Goal: Task Accomplishment & Management: Manage account settings

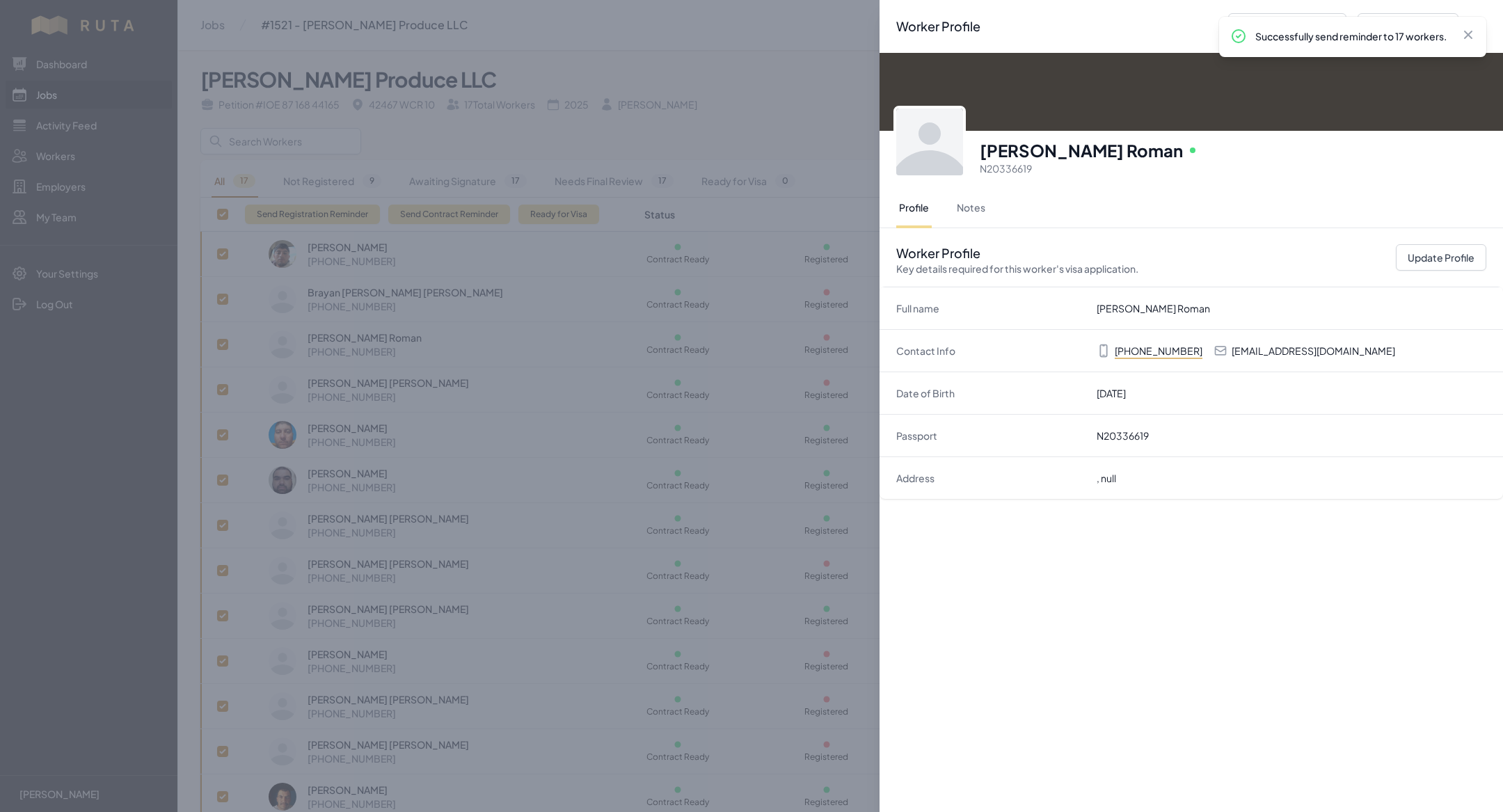
click at [243, 194] on div "Worker Profile Previous Worker Next Worker Close panel [PERSON_NAME] Roman Onli…" at bounding box center [752, 406] width 1503 height 812
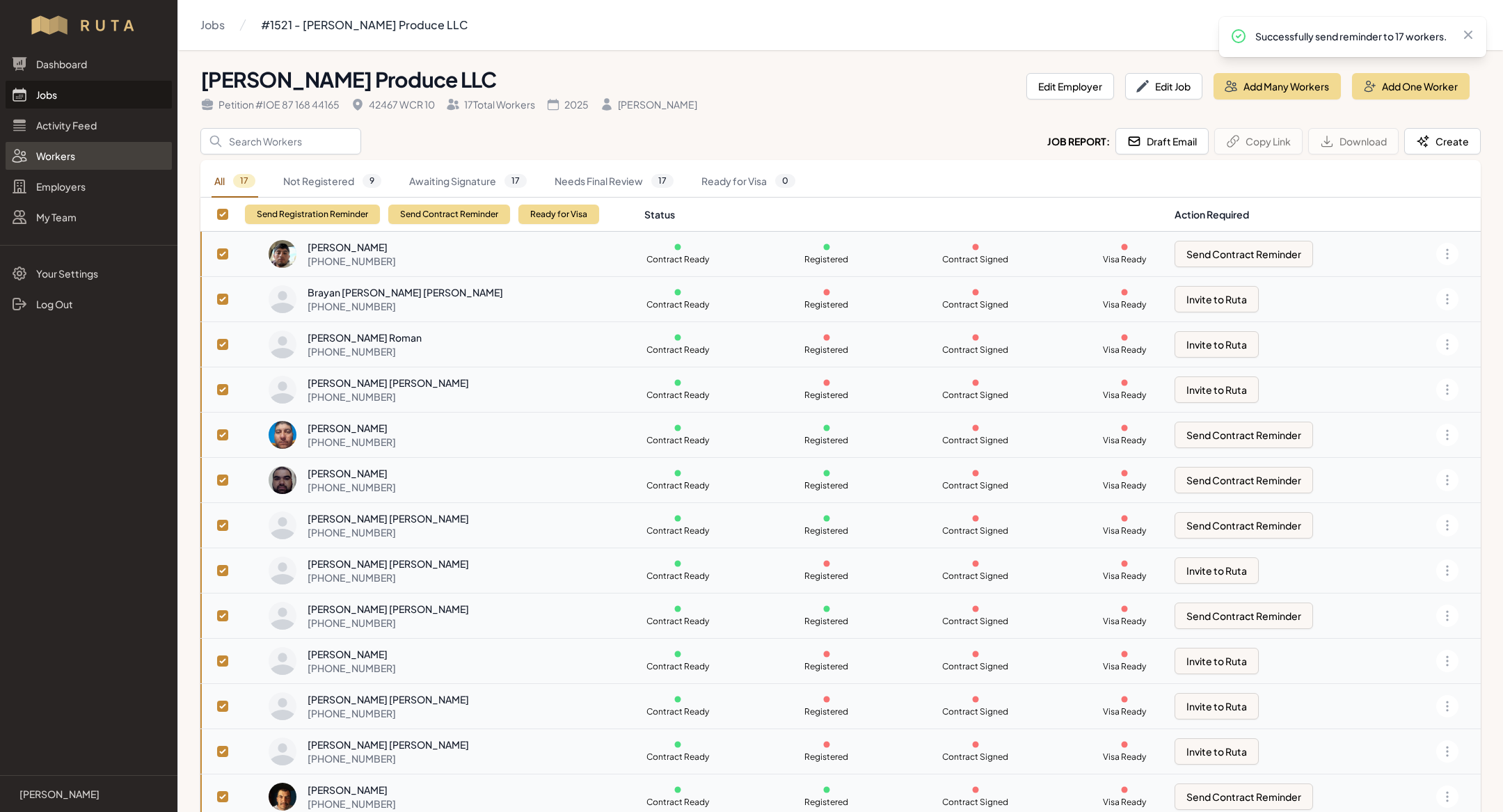
click at [73, 157] on link "Workers" at bounding box center [88, 156] width 166 height 28
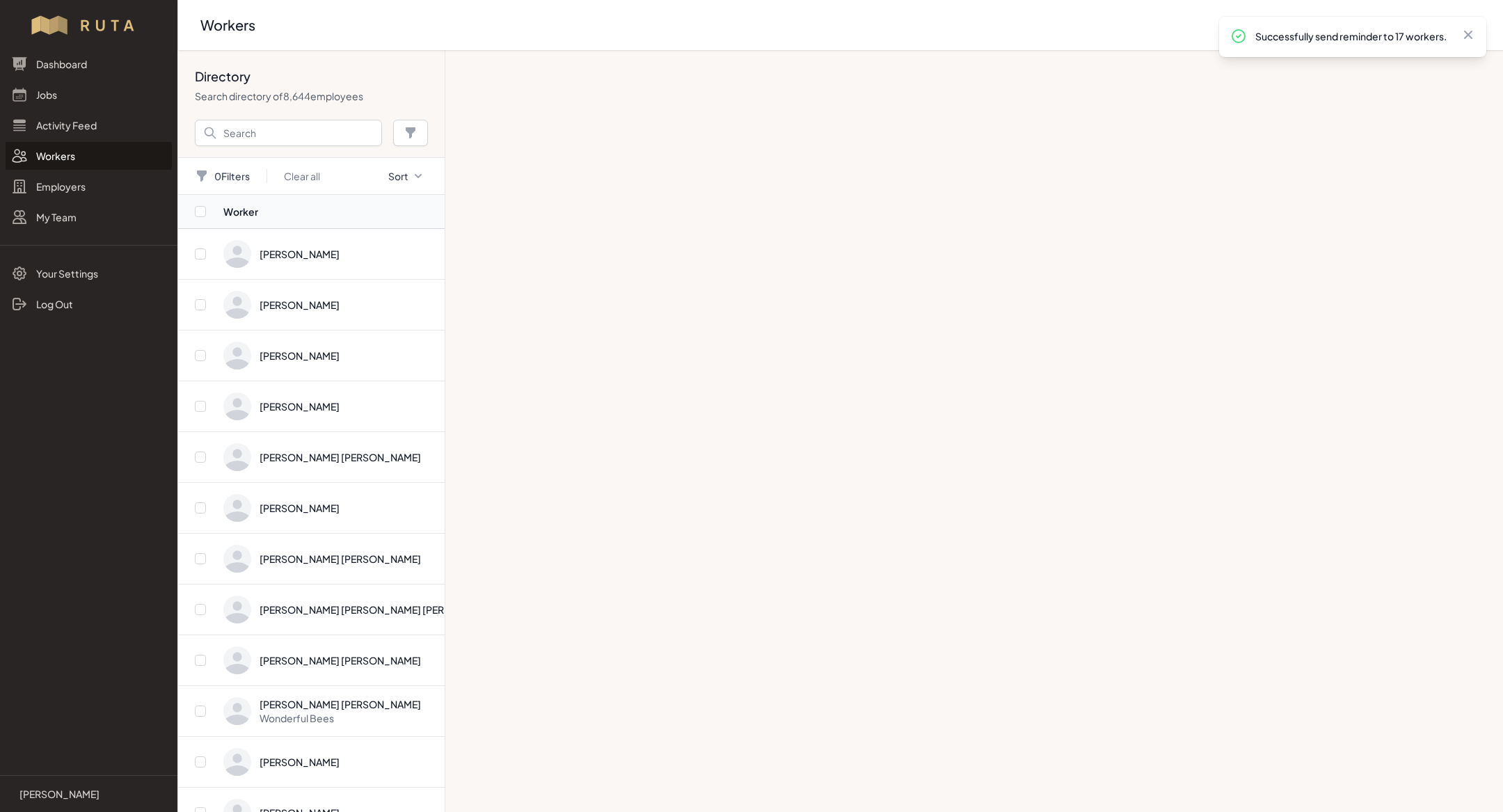
click at [63, 155] on link "Workers" at bounding box center [88, 156] width 166 height 28
click at [253, 125] on input "Search" at bounding box center [288, 132] width 187 height 26
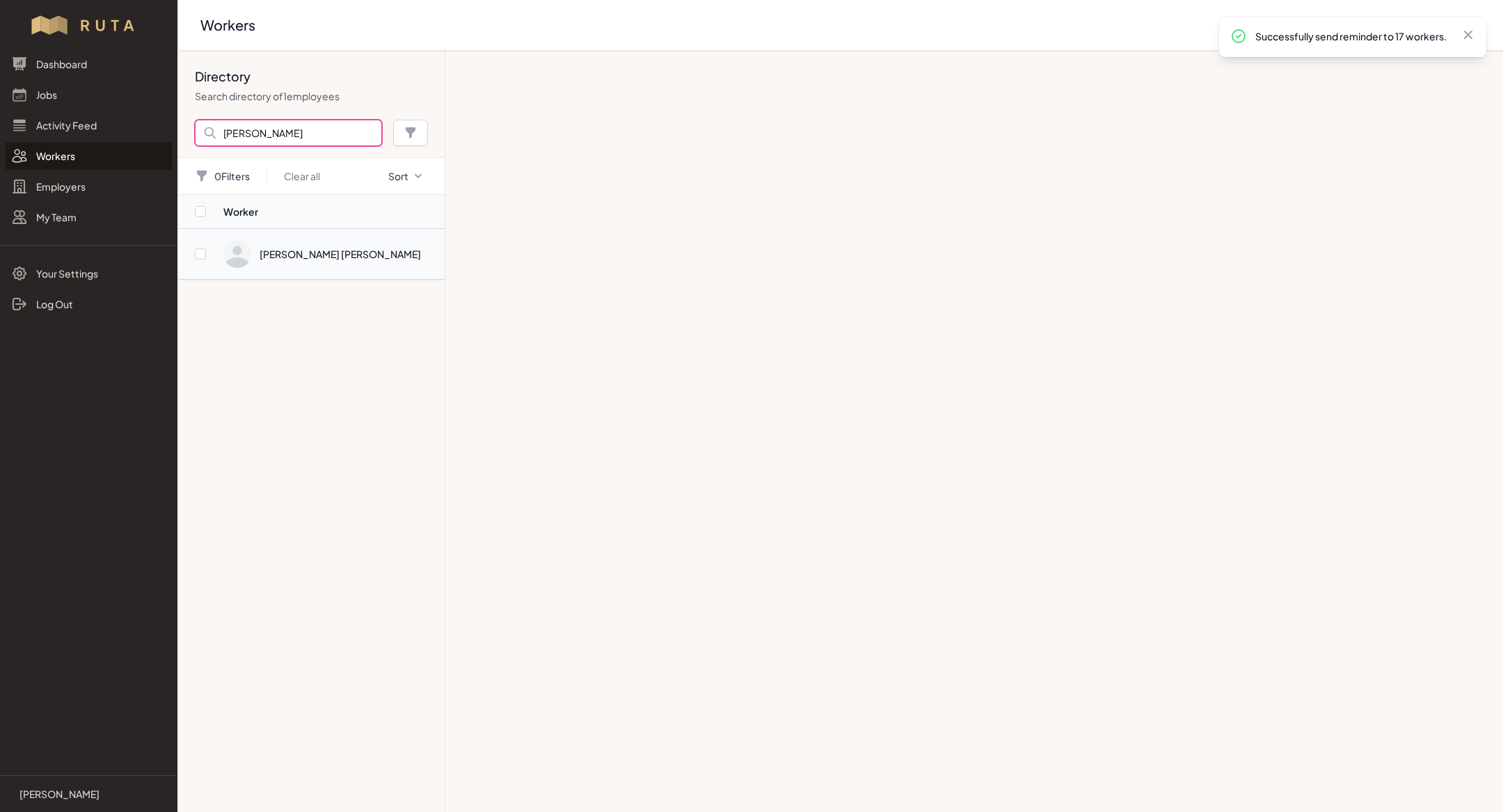
type input "[PERSON_NAME]"
click at [300, 256] on span "Directory" at bounding box center [330, 254] width 213 height 28
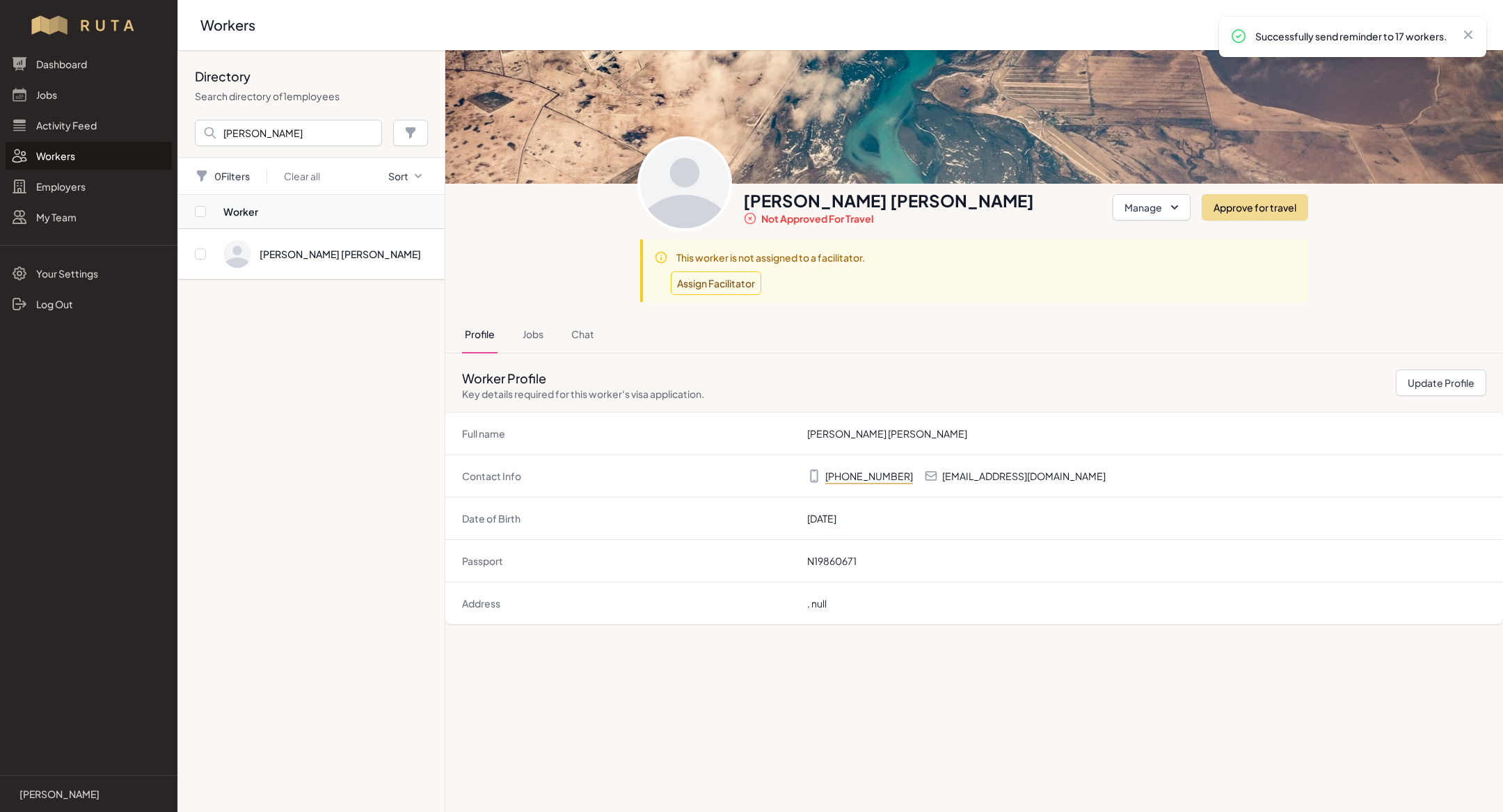
click at [549, 343] on div "Profile Jobs Chat" at bounding box center [974, 334] width 1025 height 38
click at [535, 334] on button "Jobs" at bounding box center [533, 334] width 26 height 38
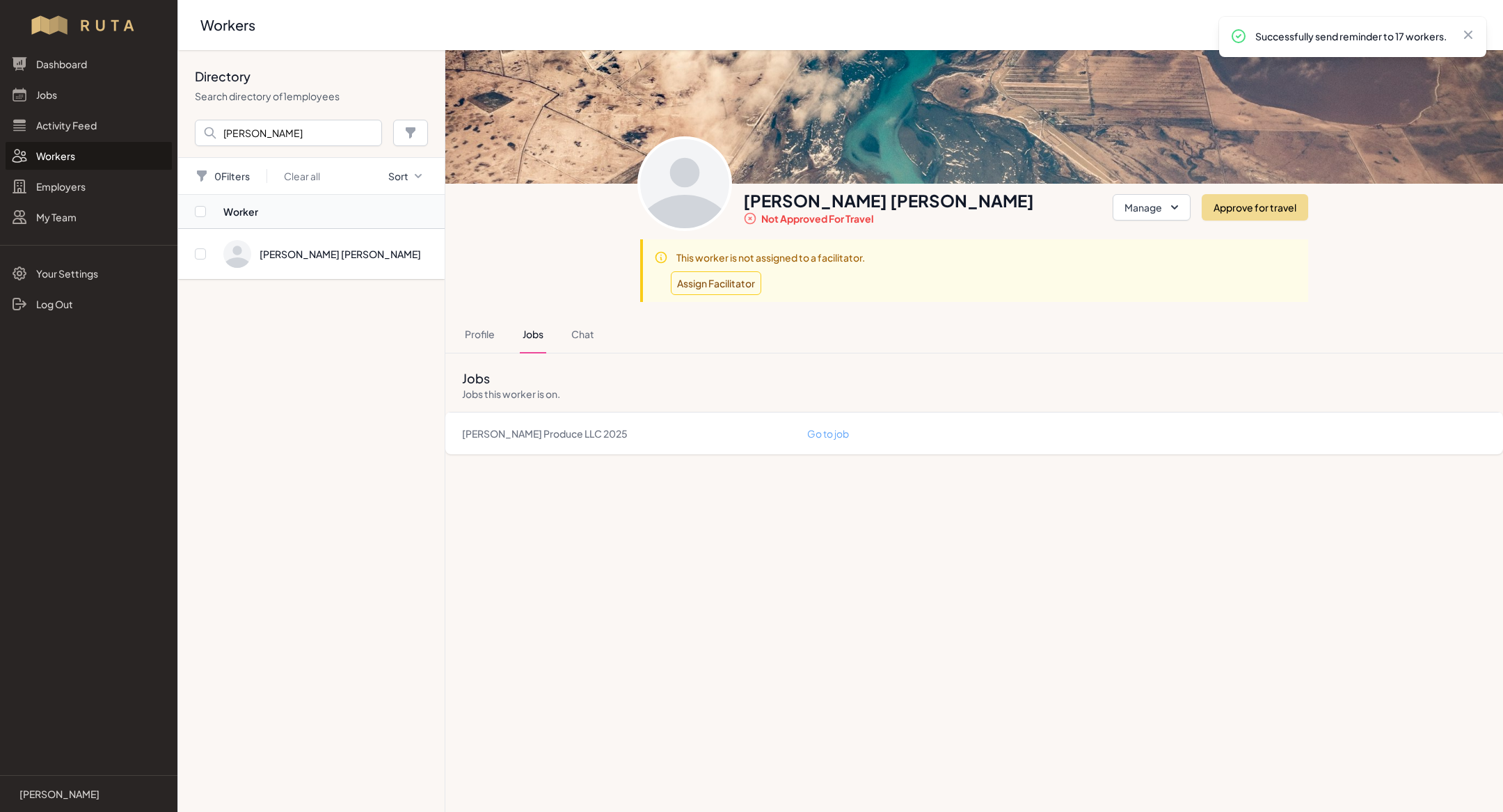
click at [837, 432] on link "Go to job" at bounding box center [828, 433] width 42 height 12
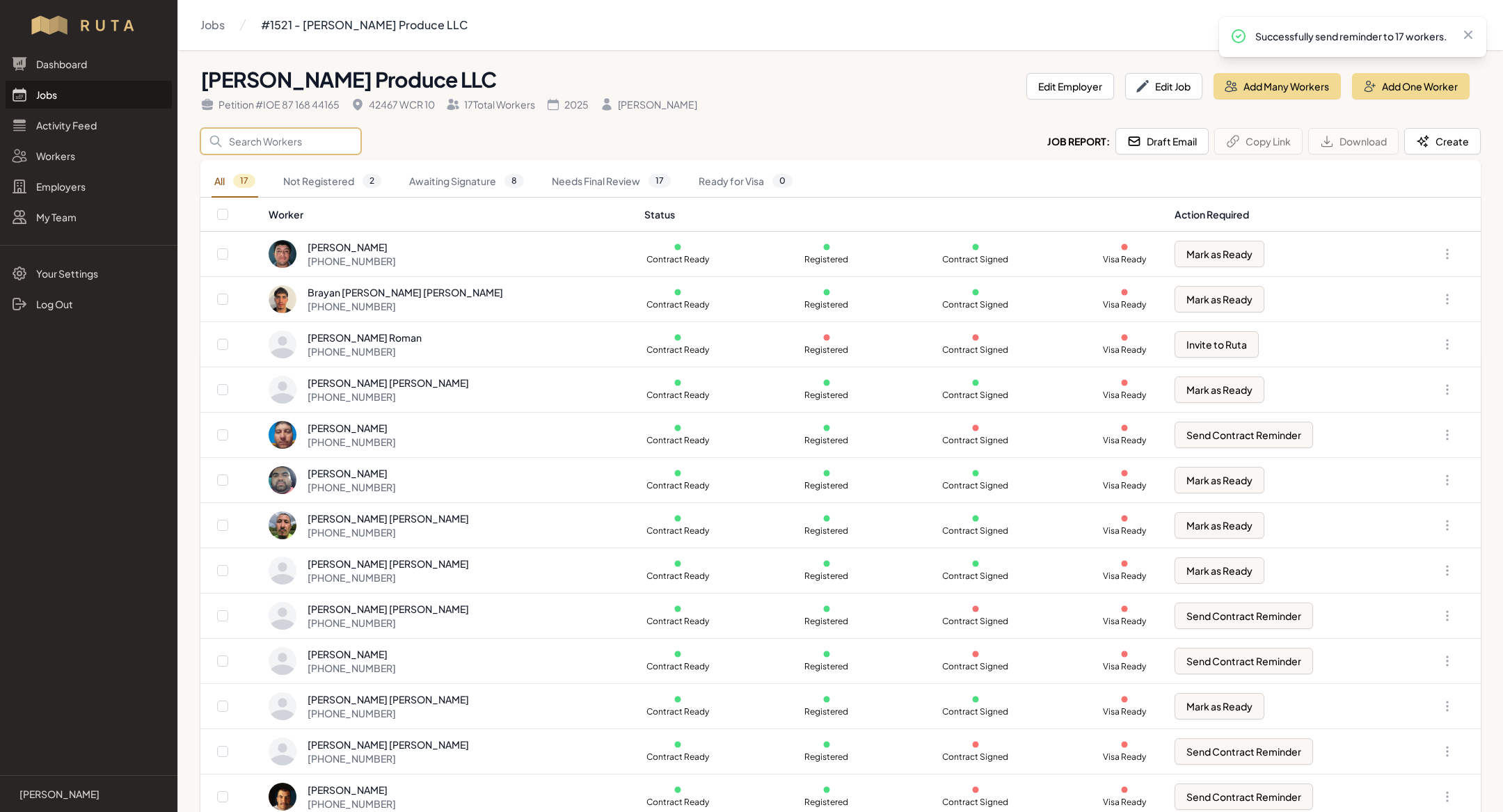
click at [289, 145] on input "Search" at bounding box center [280, 141] width 161 height 26
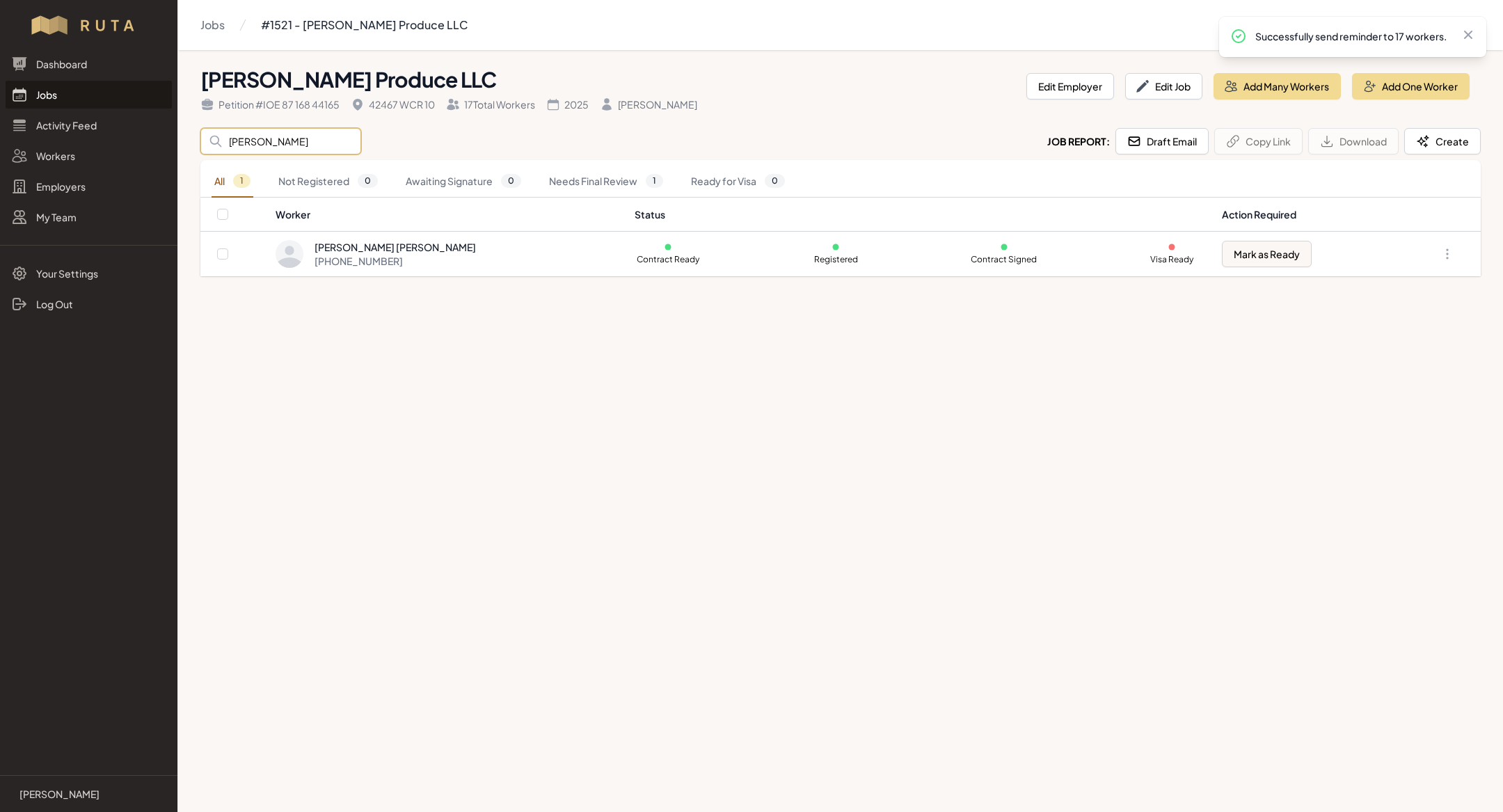
type input "[PERSON_NAME]"
click at [698, 455] on main "Jobs #1521 - [PERSON_NAME] Produce LLC [PERSON_NAME] Produce LLC Petition # IOE…" at bounding box center [752, 406] width 1503 height 812
click at [44, 87] on link "Jobs" at bounding box center [88, 95] width 166 height 28
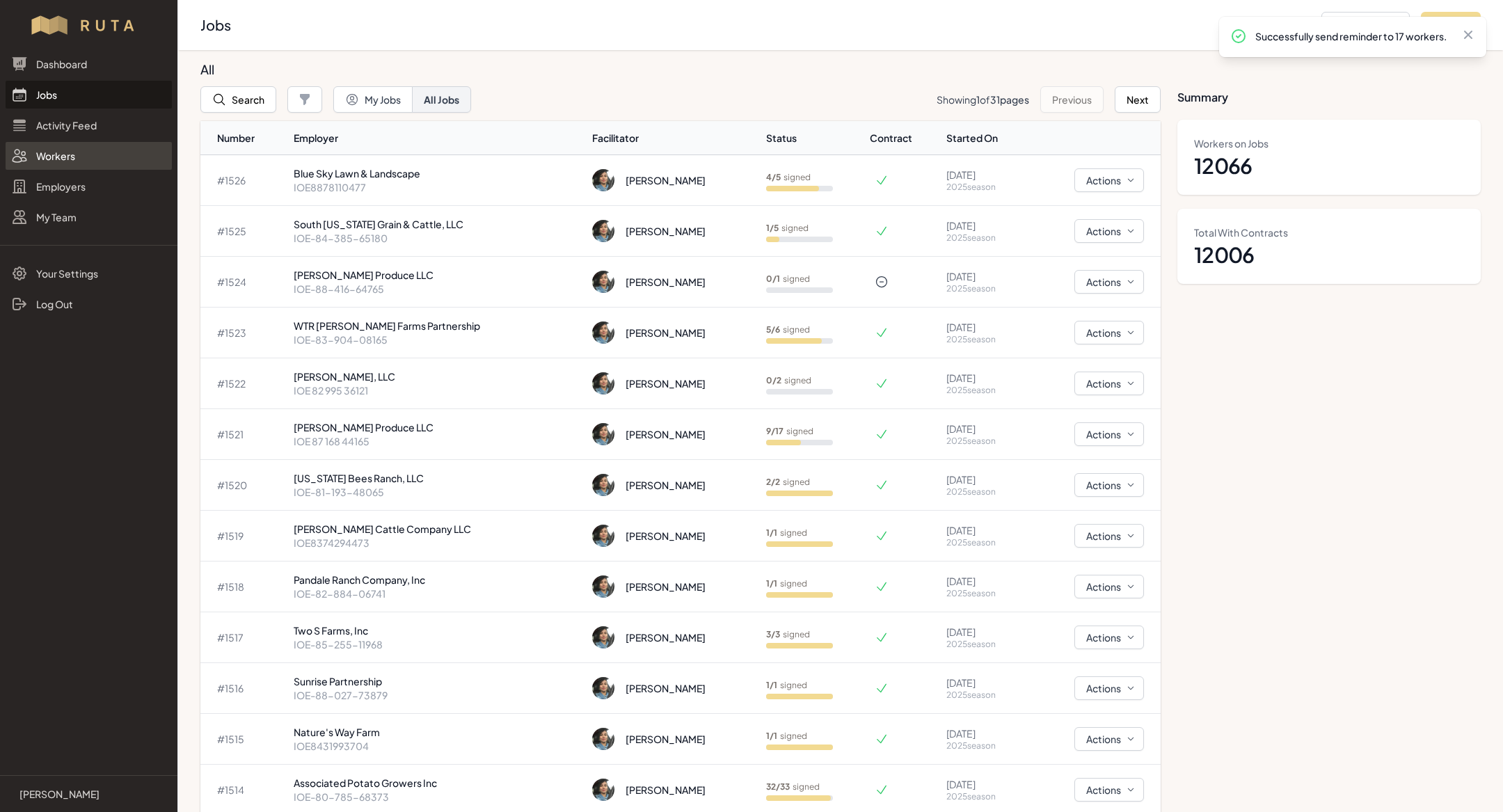
click at [69, 164] on link "Workers" at bounding box center [88, 156] width 166 height 28
click at [73, 149] on link "Workers" at bounding box center [88, 156] width 166 height 28
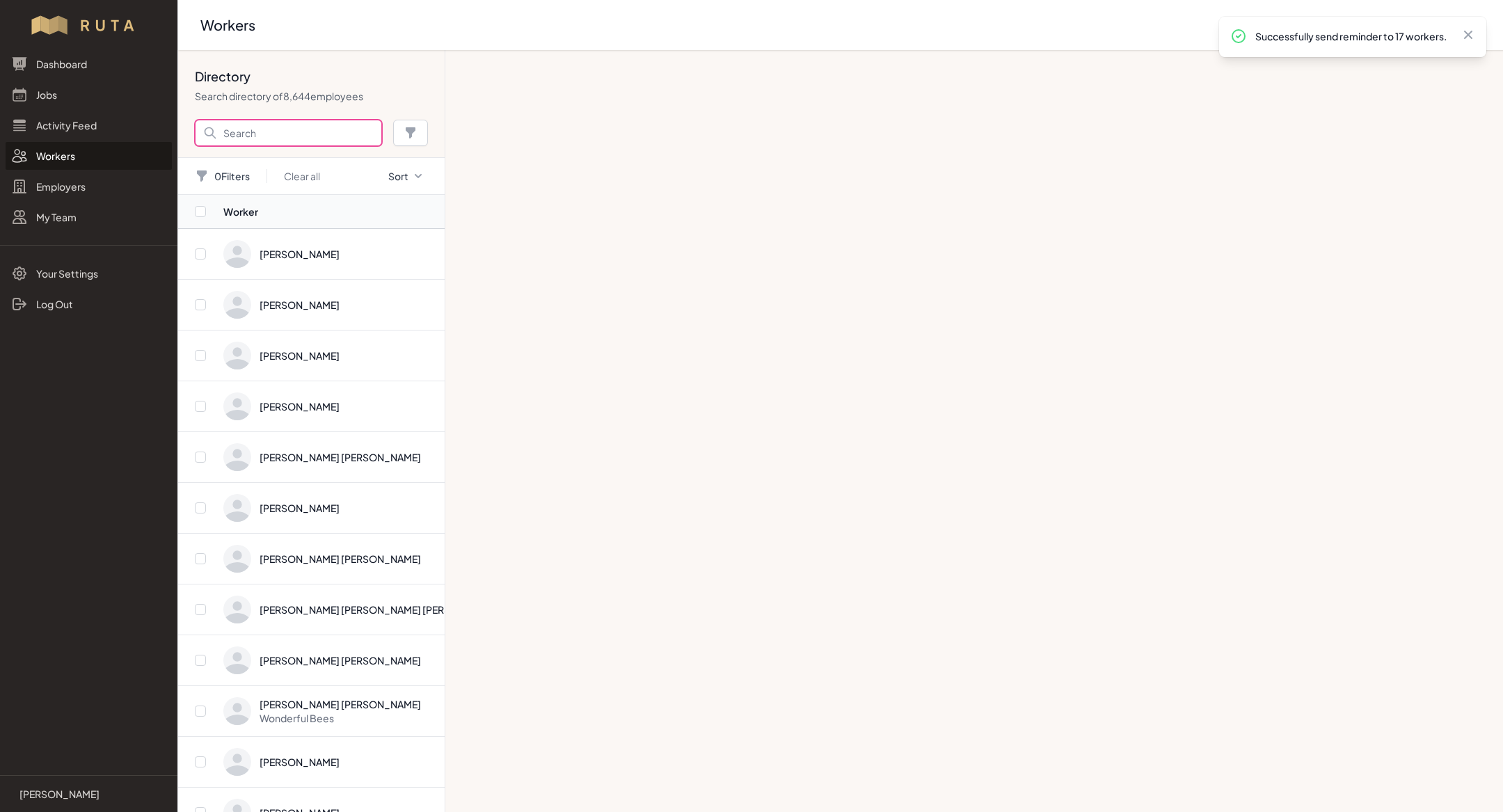
click at [264, 128] on input "Search" at bounding box center [288, 132] width 187 height 26
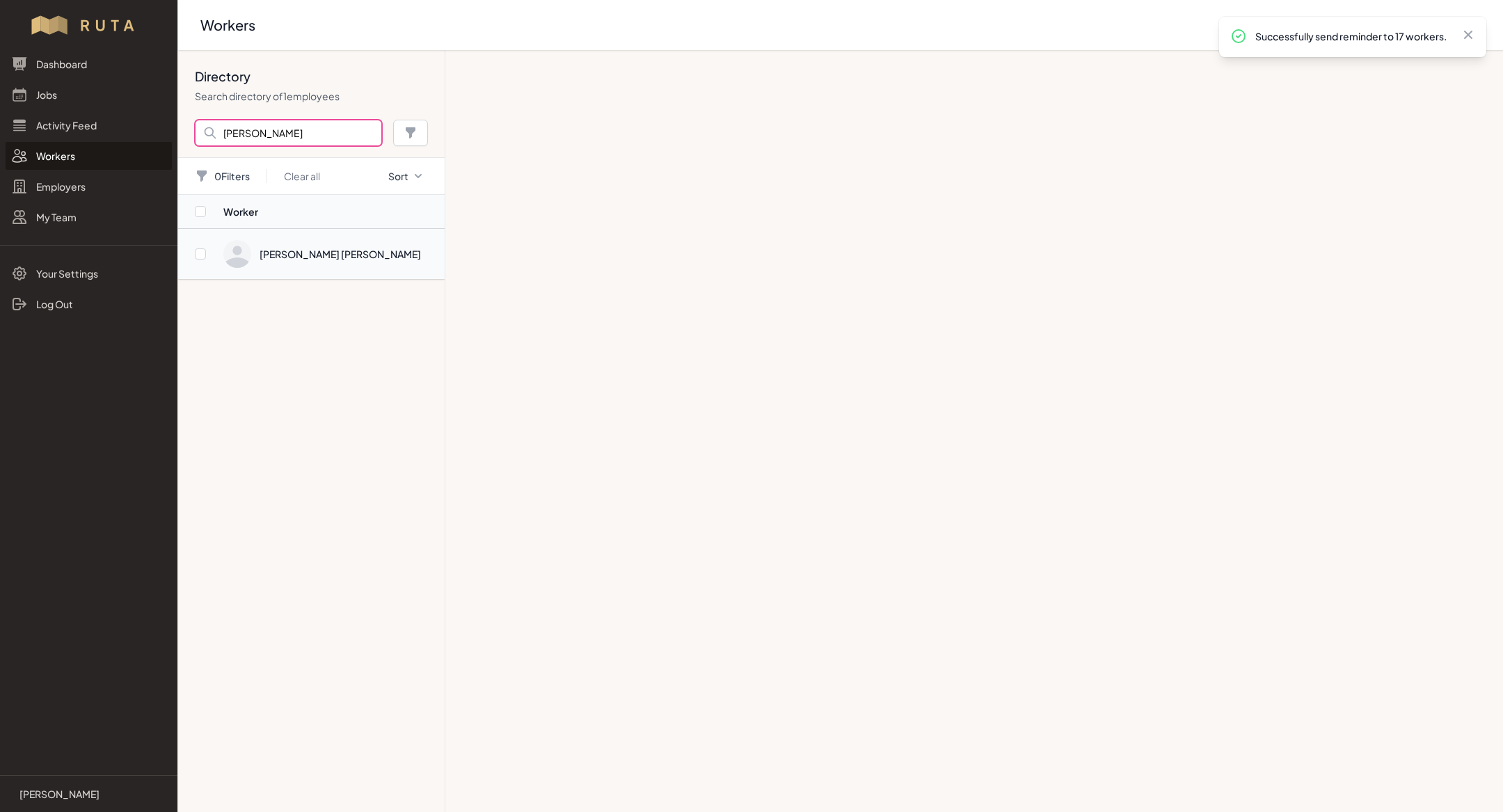
type input "[PERSON_NAME]"
click at [339, 253] on span "Directory" at bounding box center [330, 254] width 213 height 28
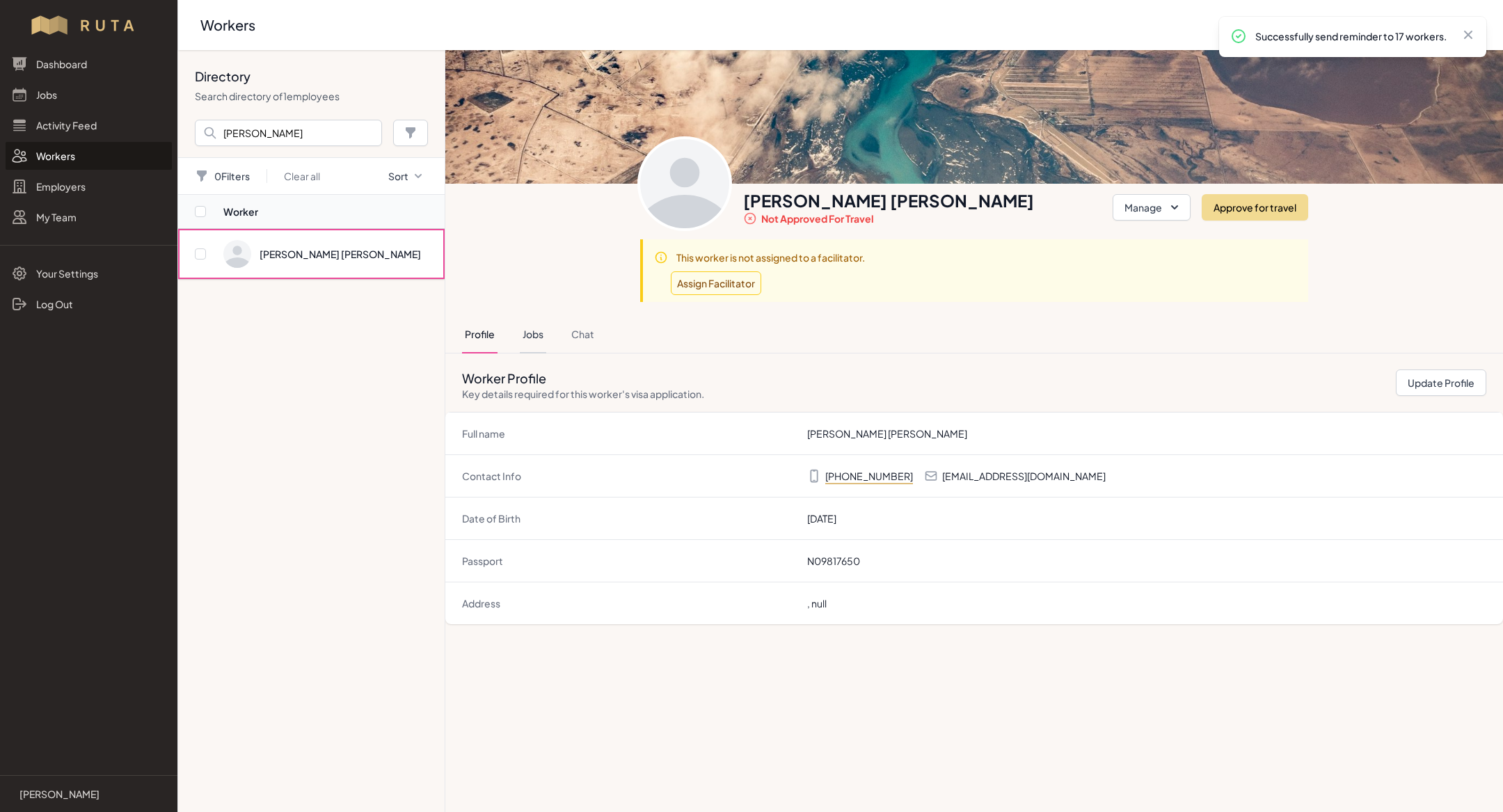
click at [530, 332] on button "Jobs" at bounding box center [533, 334] width 26 height 38
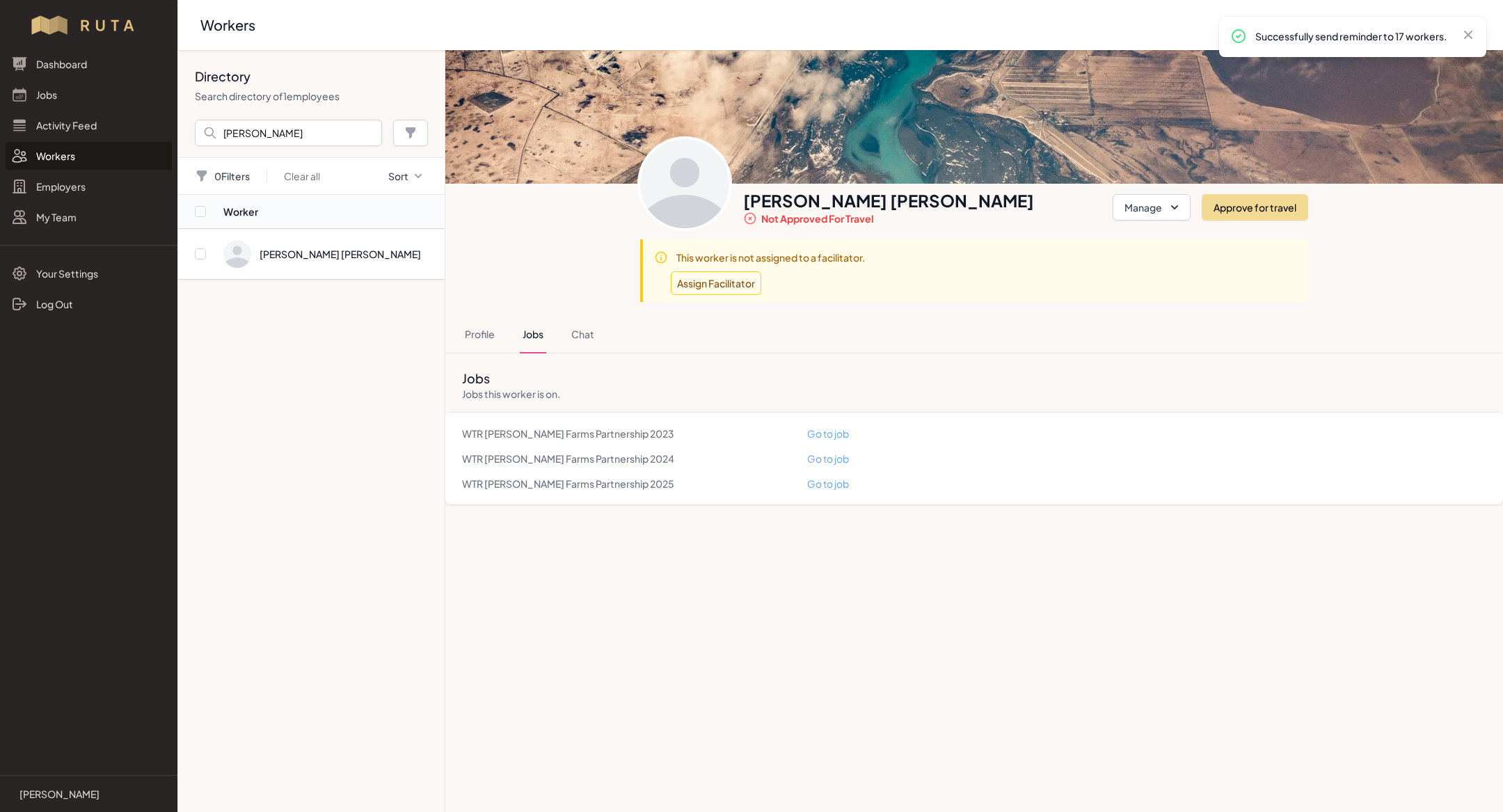
click at [829, 483] on link "Go to job" at bounding box center [828, 483] width 42 height 12
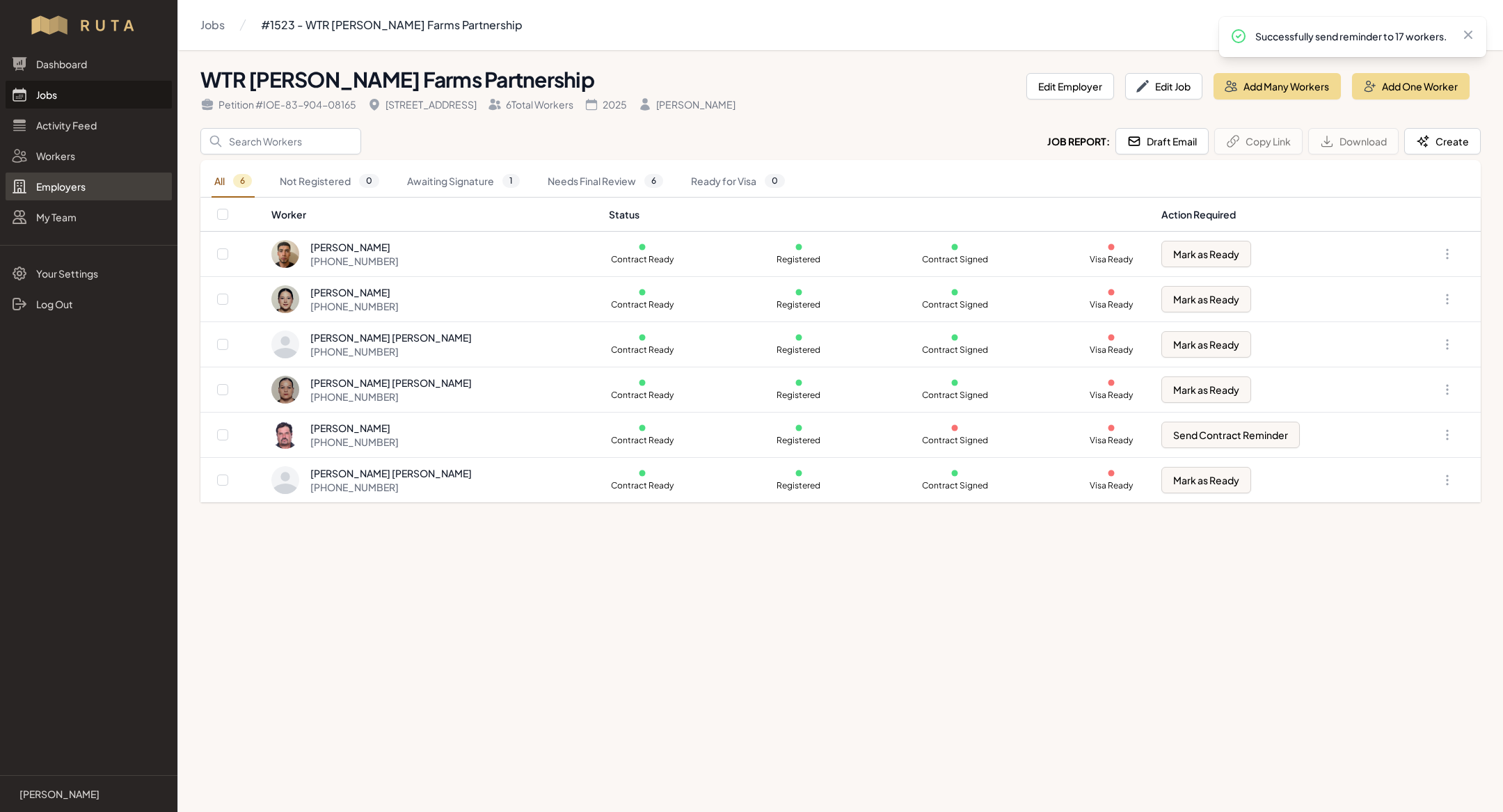
click at [68, 177] on link "Employers" at bounding box center [88, 186] width 166 height 28
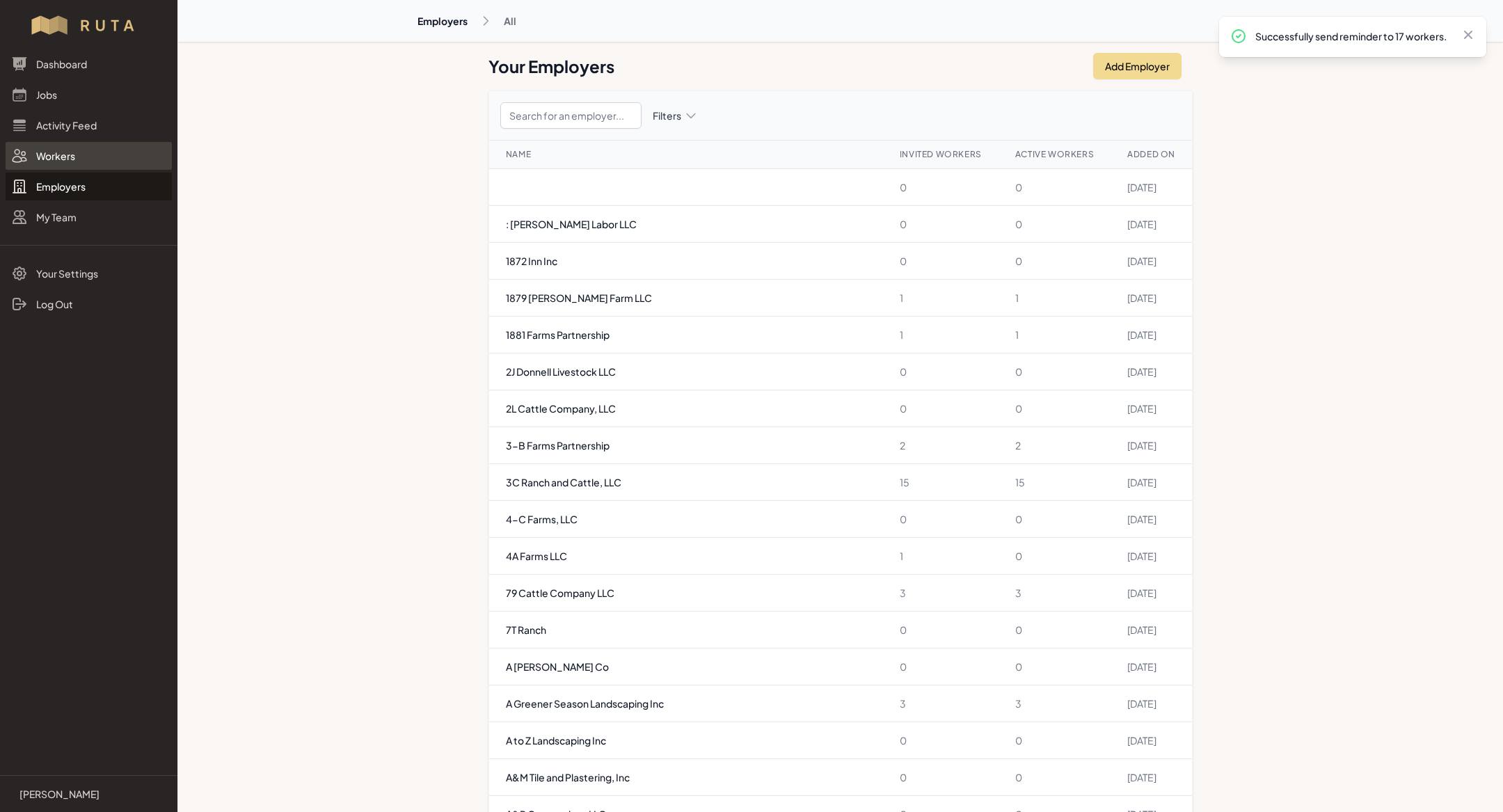
click at [67, 157] on link "Workers" at bounding box center [88, 156] width 166 height 28
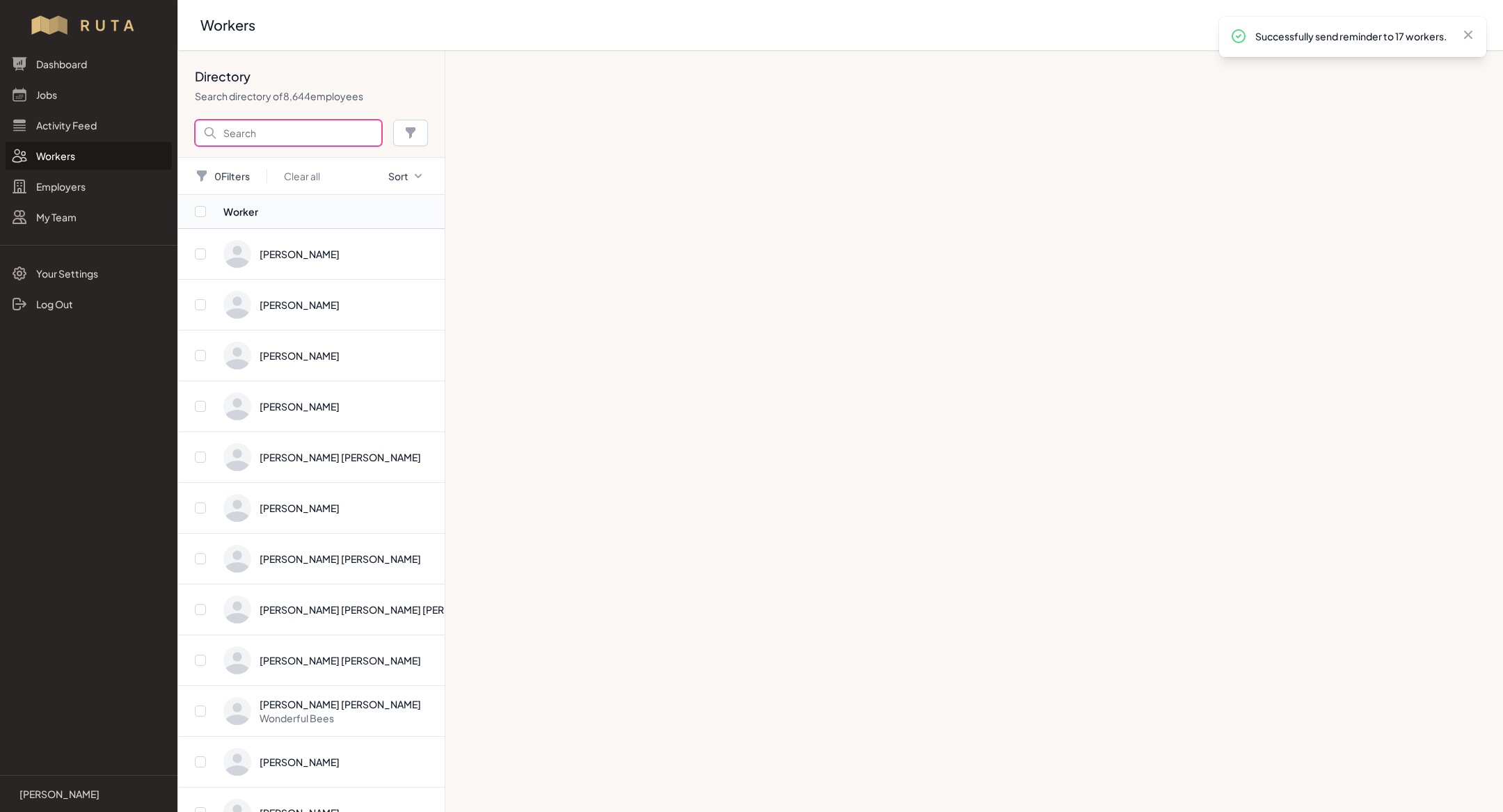
click at [316, 127] on input "Search" at bounding box center [288, 132] width 187 height 26
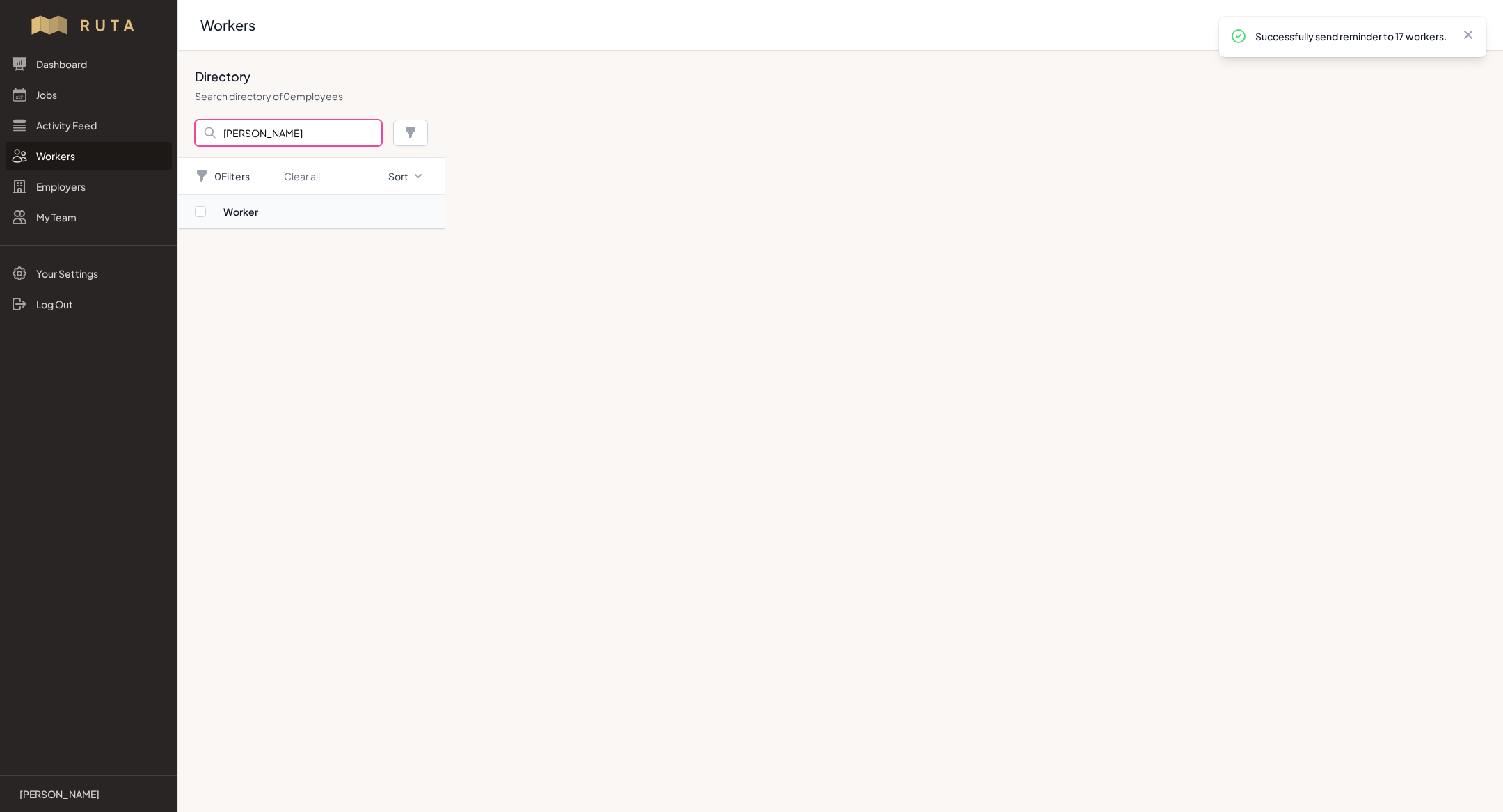
click at [292, 135] on input "[PERSON_NAME]" at bounding box center [288, 132] width 187 height 26
click at [330, 132] on input "[PERSON_NAME]" at bounding box center [288, 132] width 187 height 26
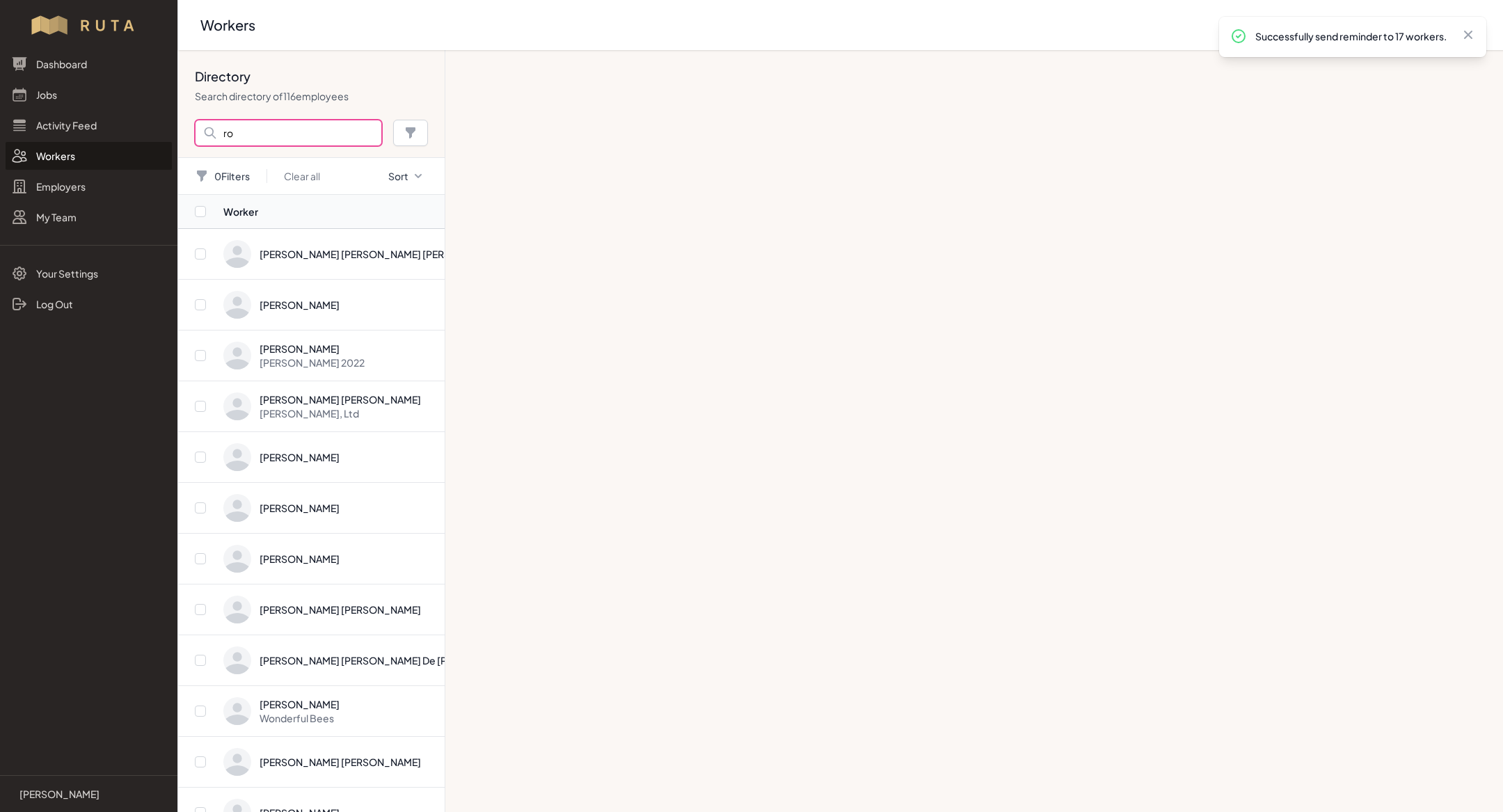
type input "r"
click at [287, 136] on input "[PERSON_NAME] cast" at bounding box center [288, 132] width 187 height 26
click at [311, 136] on input "[PERSON_NAME] cast" at bounding box center [288, 132] width 187 height 26
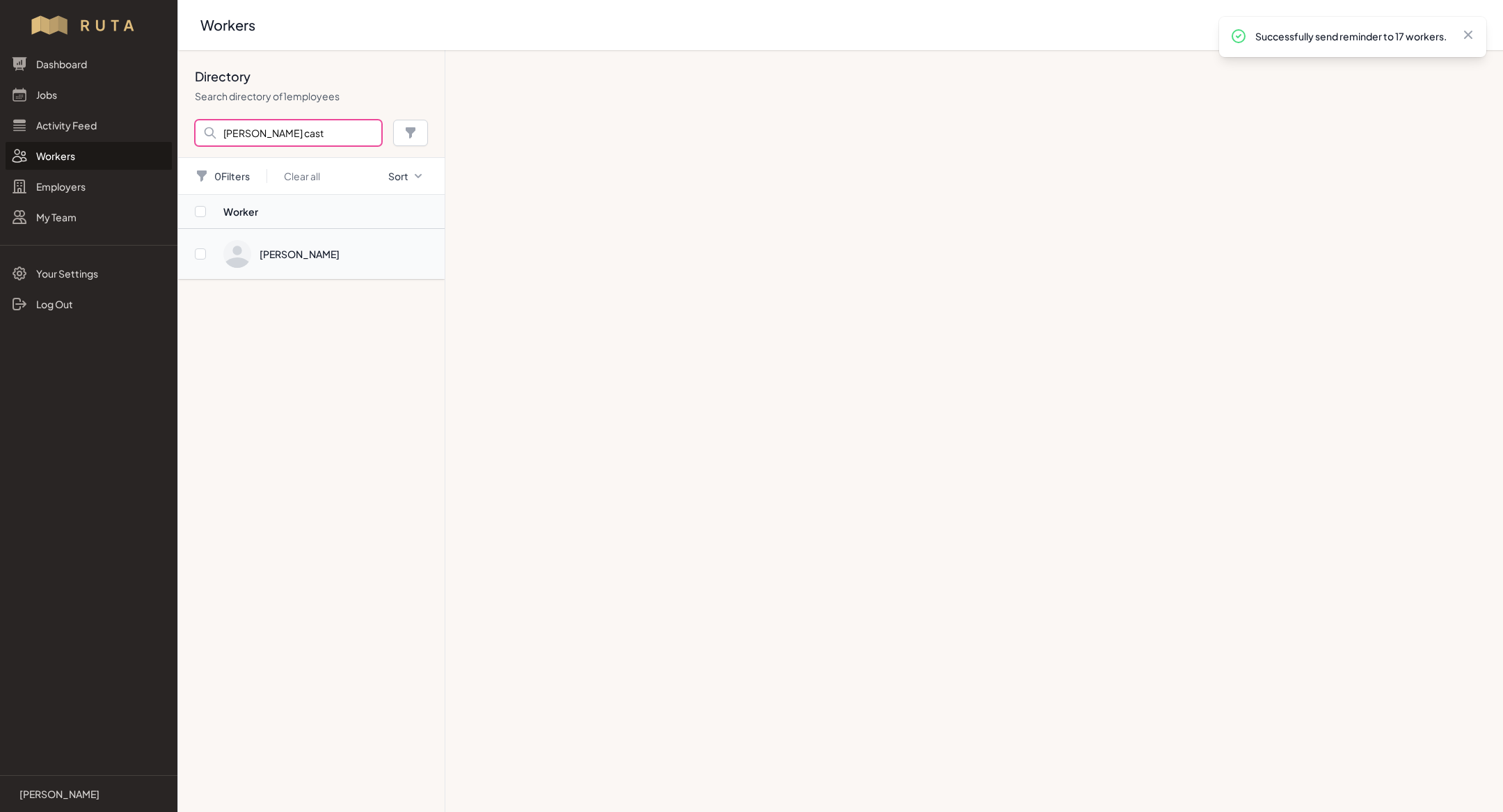
type input "[PERSON_NAME] cast"
click at [371, 254] on span "Directory" at bounding box center [330, 254] width 213 height 28
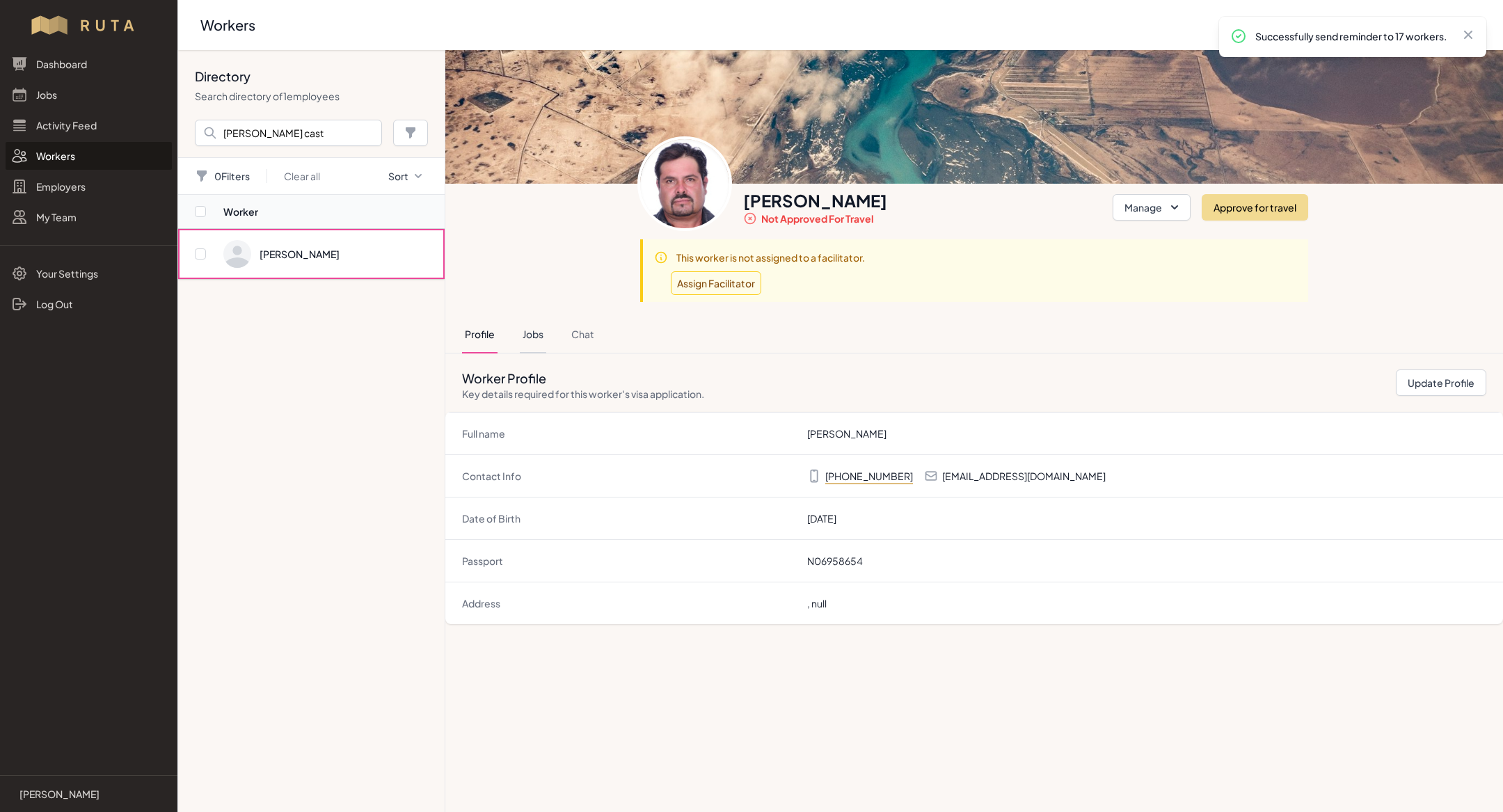
click at [530, 323] on button "Jobs" at bounding box center [533, 334] width 26 height 38
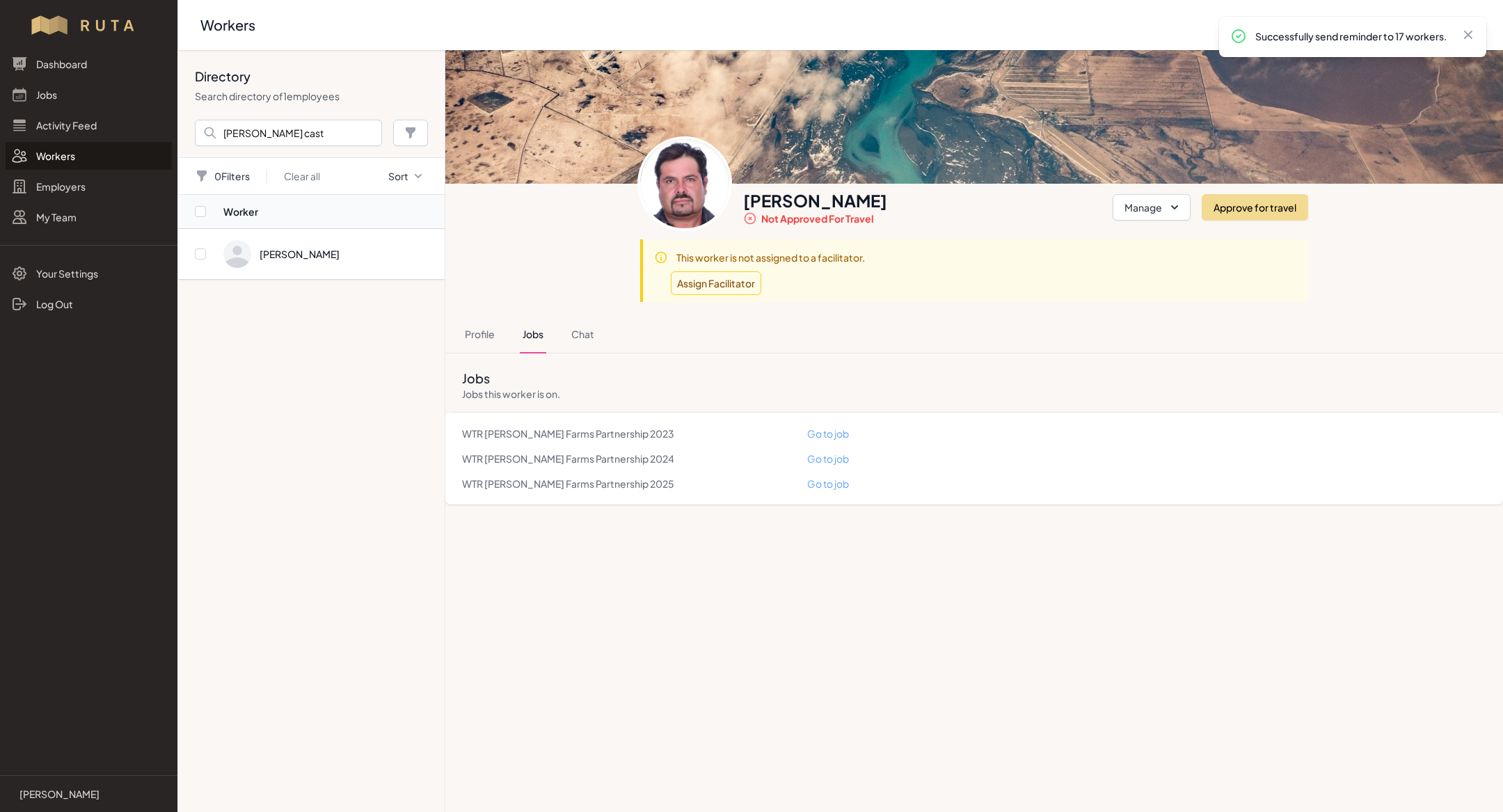
click at [834, 485] on link "Go to job" at bounding box center [828, 483] width 42 height 12
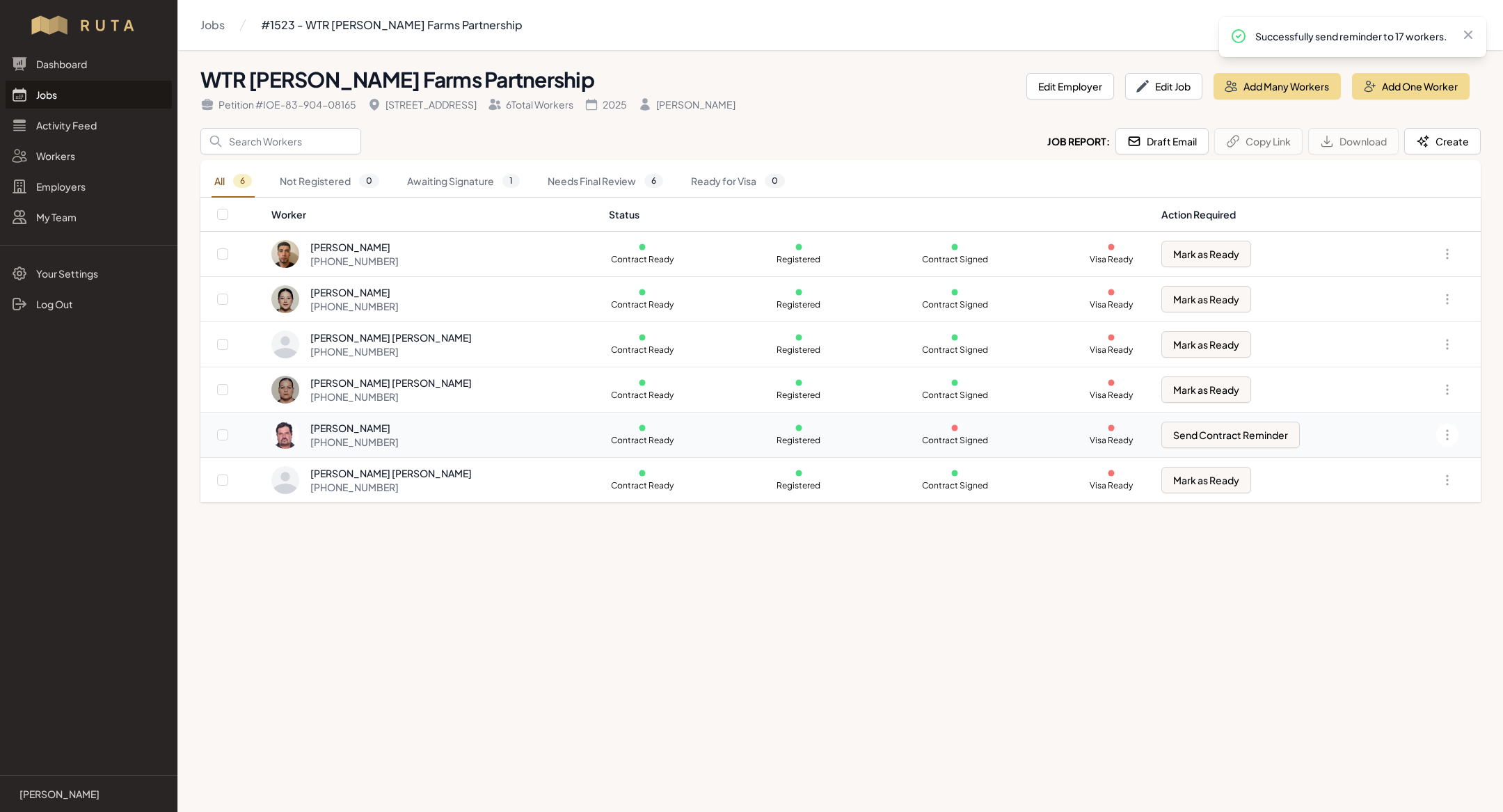
click at [609, 424] on p at bounding box center [643, 428] width 67 height 8
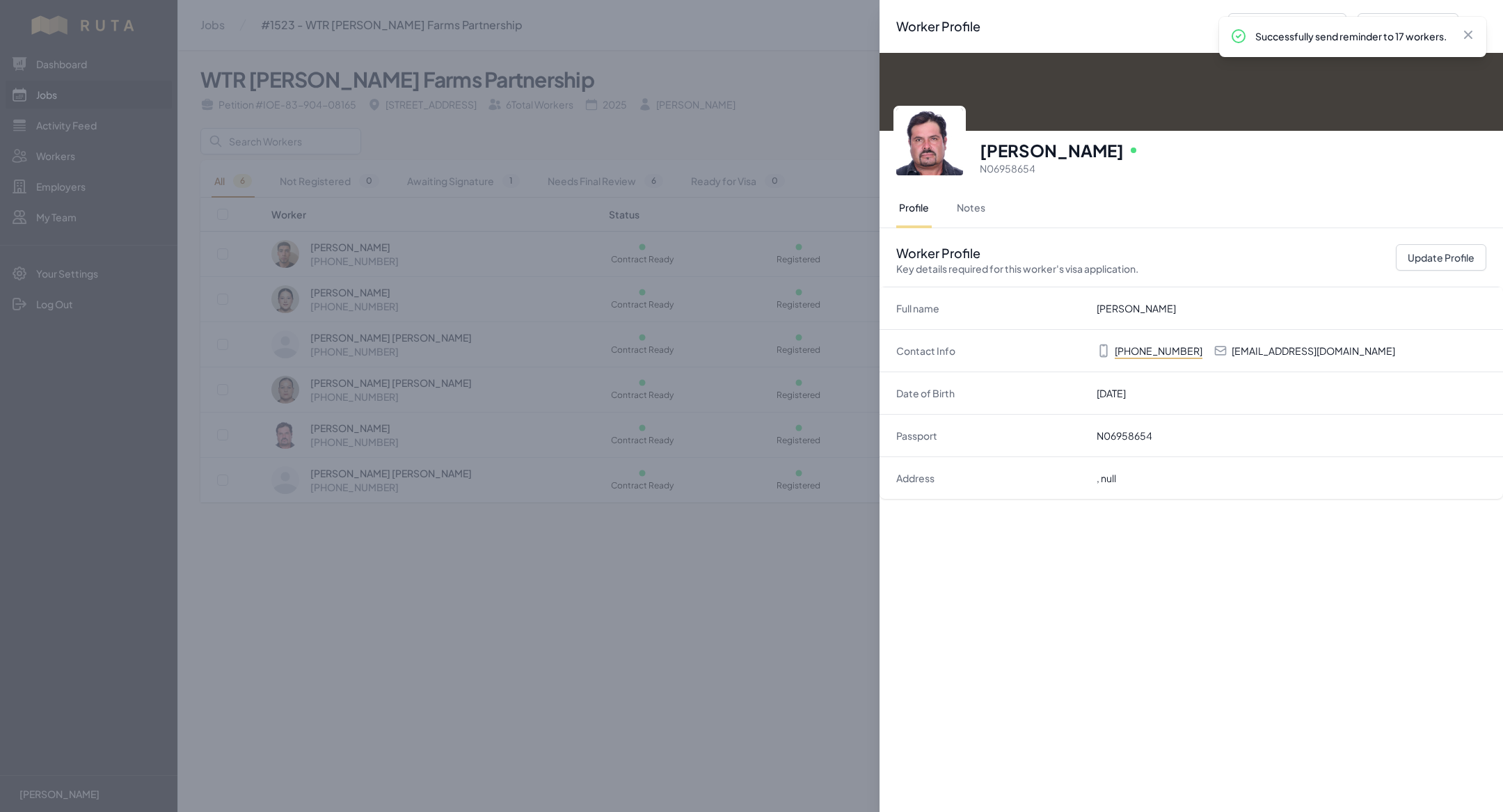
click at [1253, 351] on p "[EMAIL_ADDRESS][DOMAIN_NAME]" at bounding box center [1313, 350] width 164 height 14
copy p "[EMAIL_ADDRESS][DOMAIN_NAME]"
click at [523, 136] on div "Worker Profile Previous Worker Next Worker Close panel [PERSON_NAME][GEOGRAPHIC…" at bounding box center [752, 406] width 1503 height 812
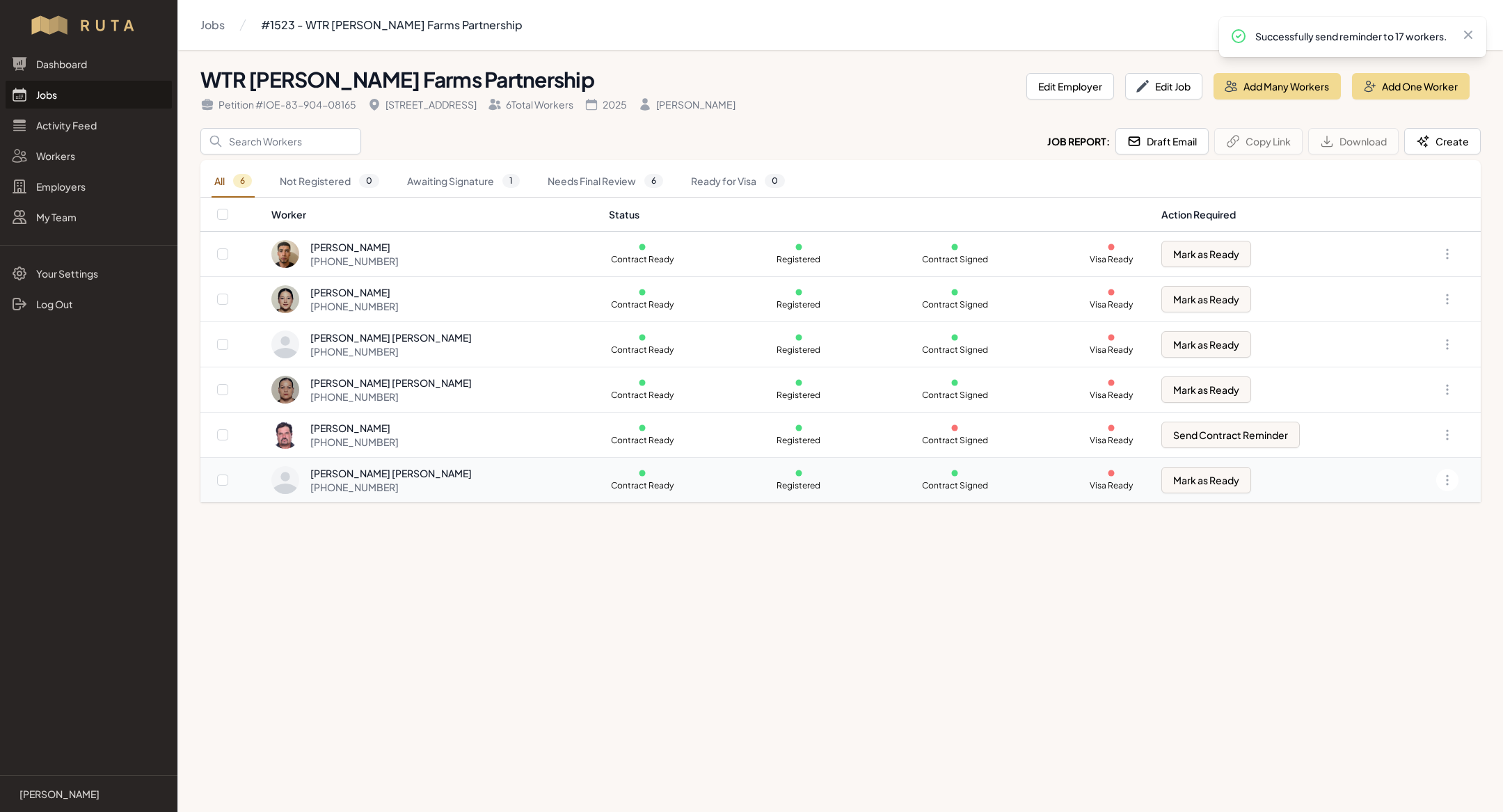
click at [386, 475] on div "[PERSON_NAME] [PERSON_NAME]" at bounding box center [391, 473] width 161 height 14
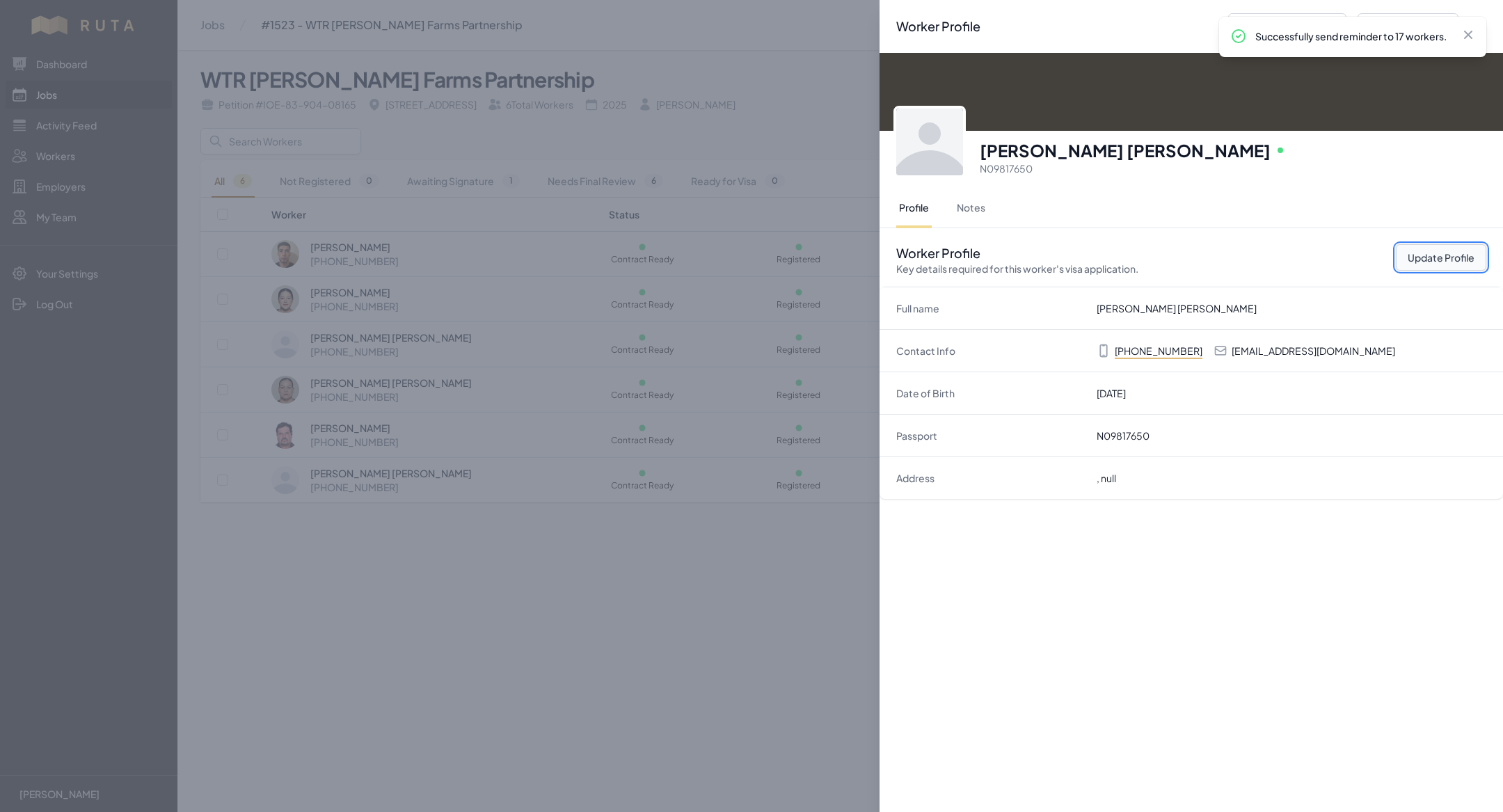
click at [1435, 252] on button "Update Profile" at bounding box center [1441, 258] width 91 height 26
select select "MX"
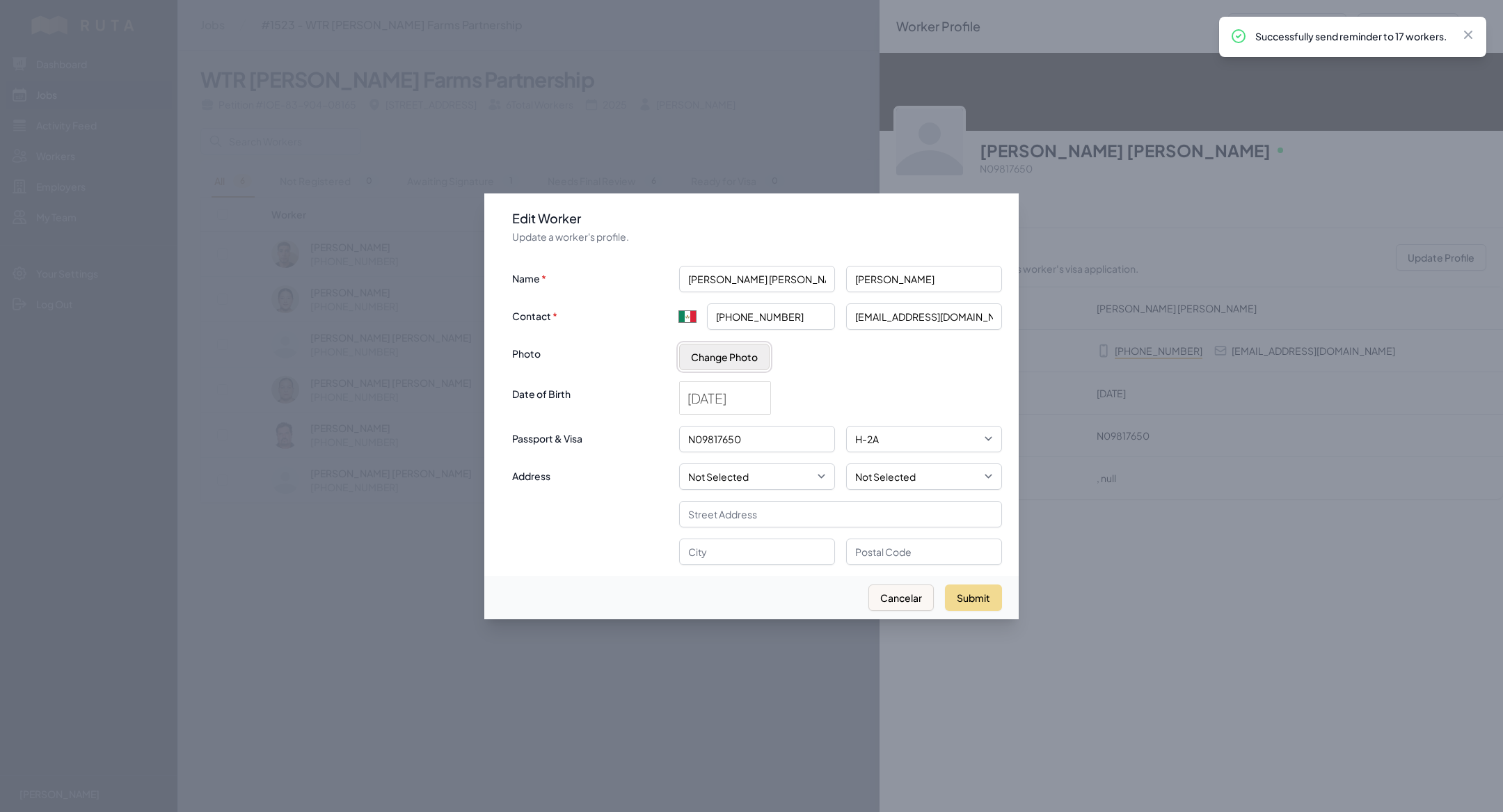
click at [722, 350] on button "Change Photo" at bounding box center [725, 357] width 91 height 26
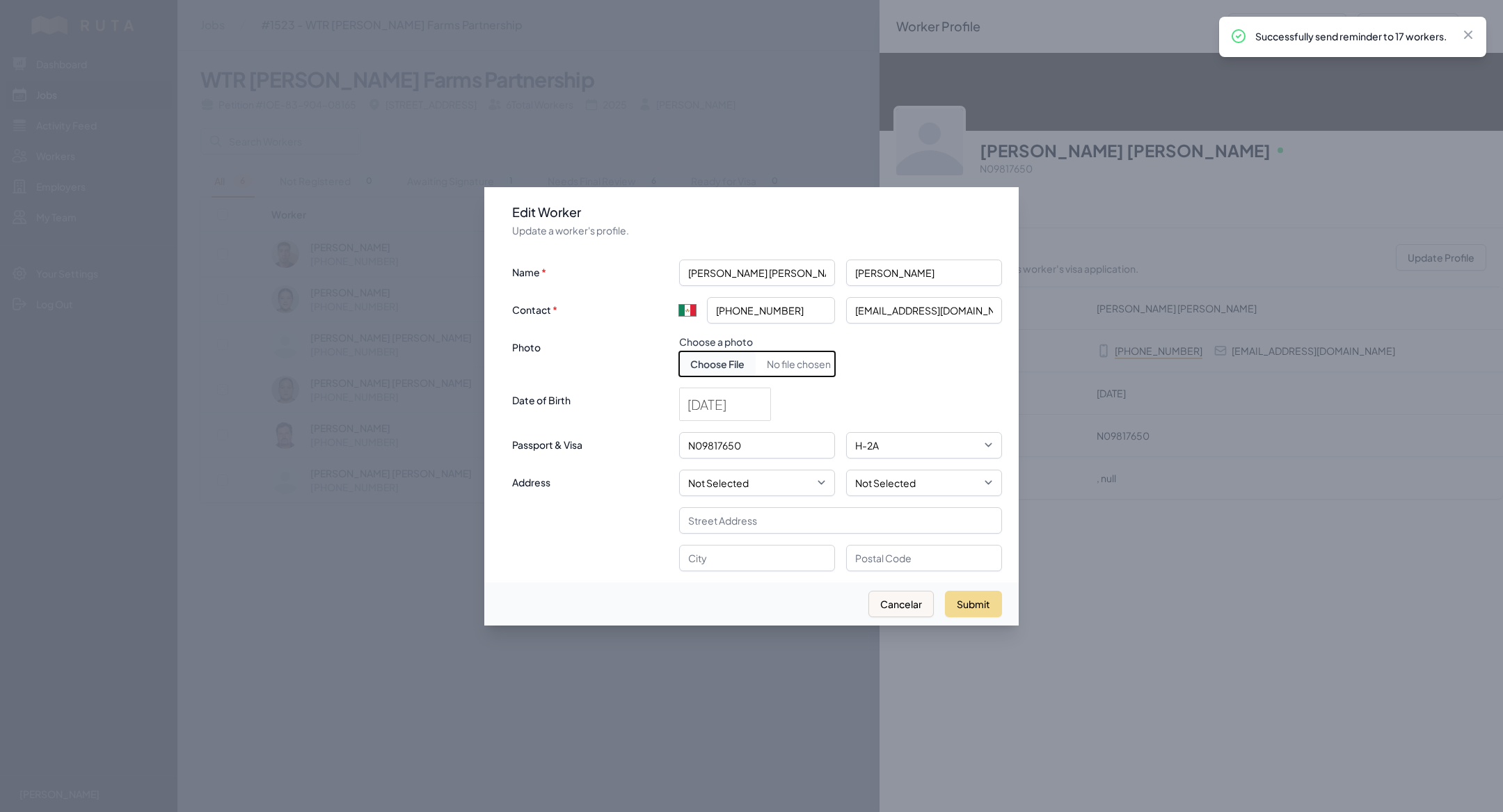
click at [725, 362] on input "Choose document photo" at bounding box center [757, 364] width 156 height 25
type input "C:\fakepath\[PERSON_NAME] farms.jpeg"
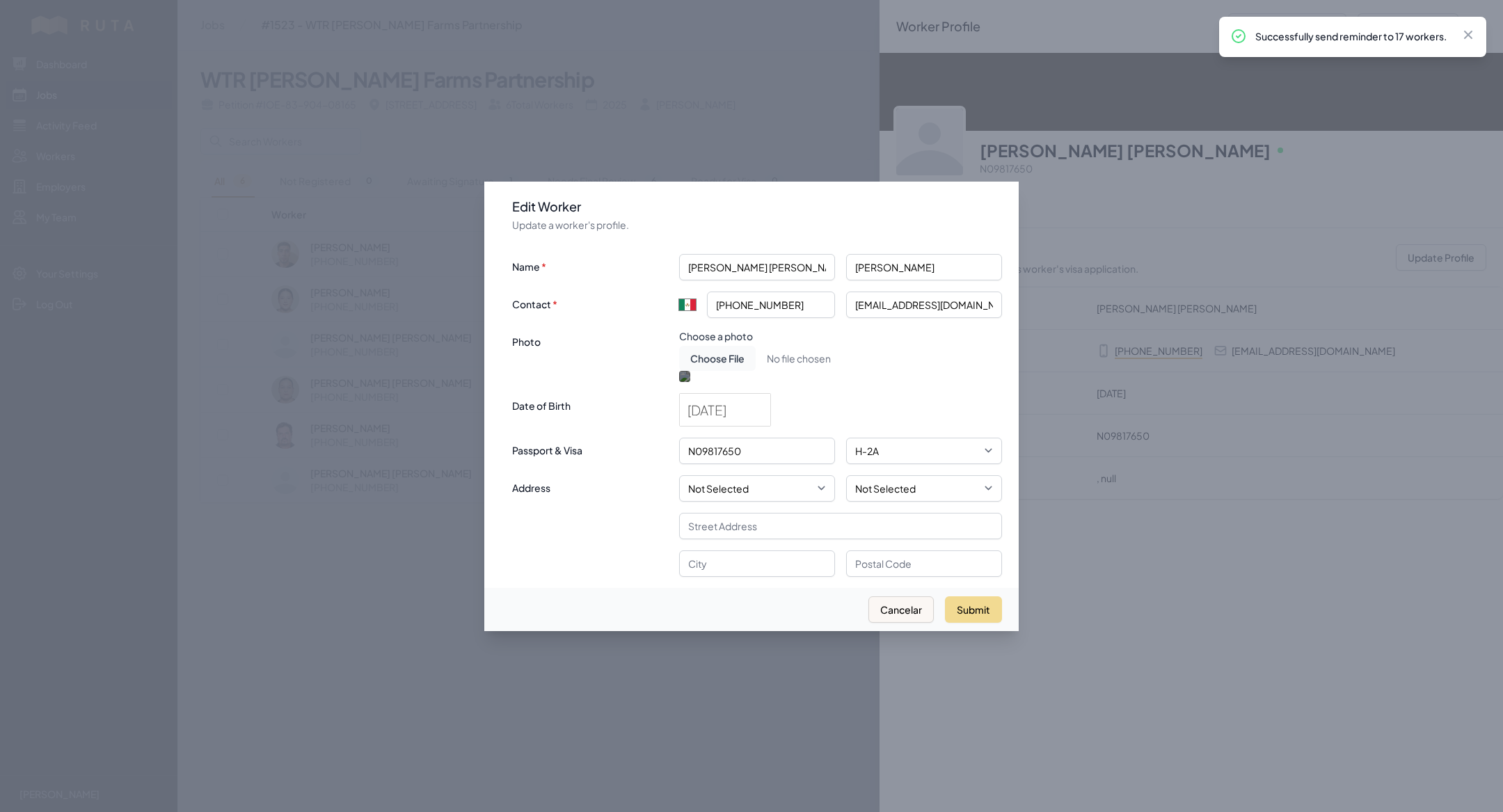
click at [756, 454] on div at bounding box center [757, 532] width 156 height 156
click at [987, 623] on button "Submit" at bounding box center [974, 609] width 57 height 26
type input "+52"
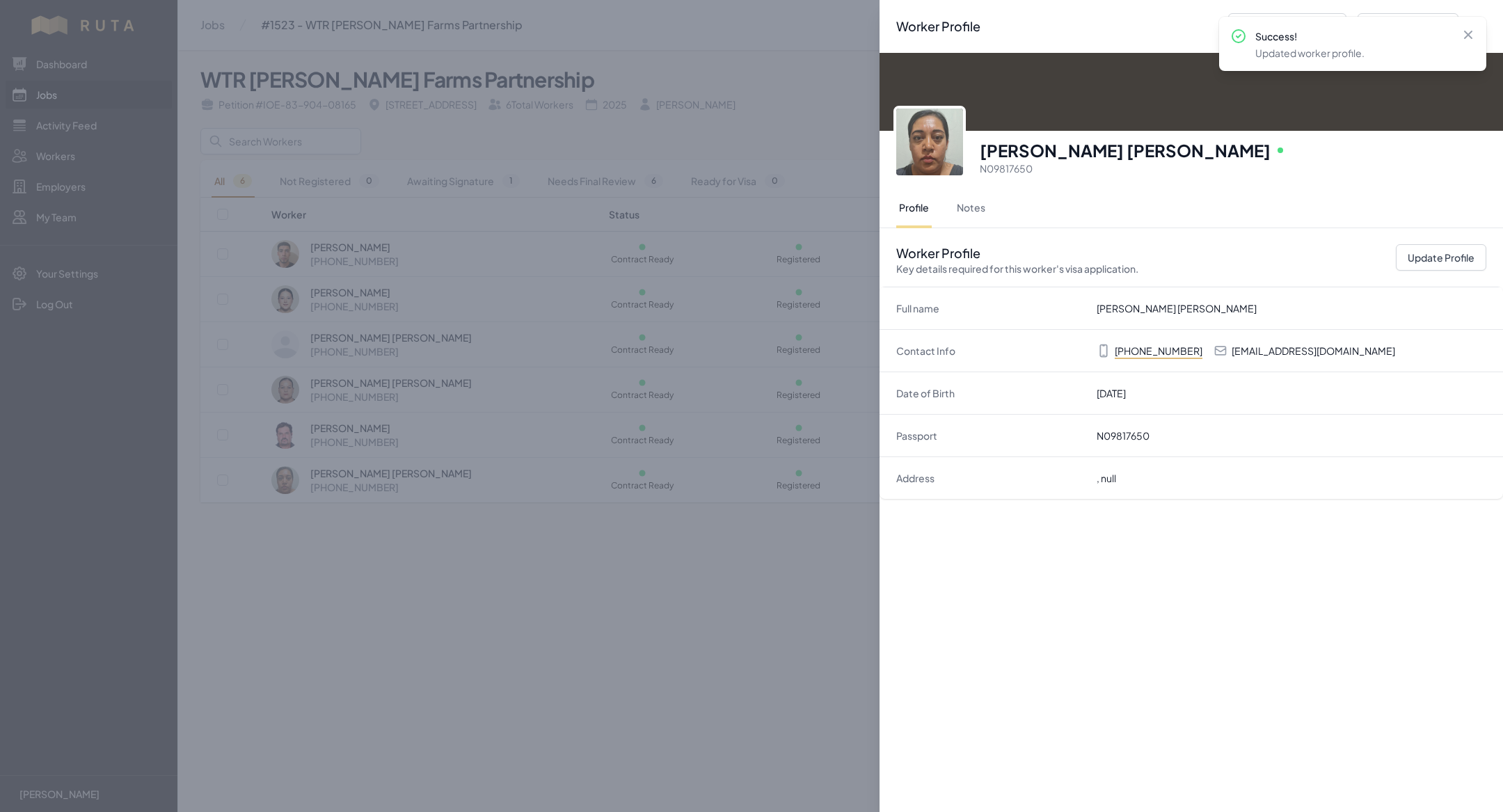
click at [774, 25] on div "Worker Profile Previous Worker Next Worker Close panel [PERSON_NAME] [PERSON_NA…" at bounding box center [752, 406] width 1503 height 812
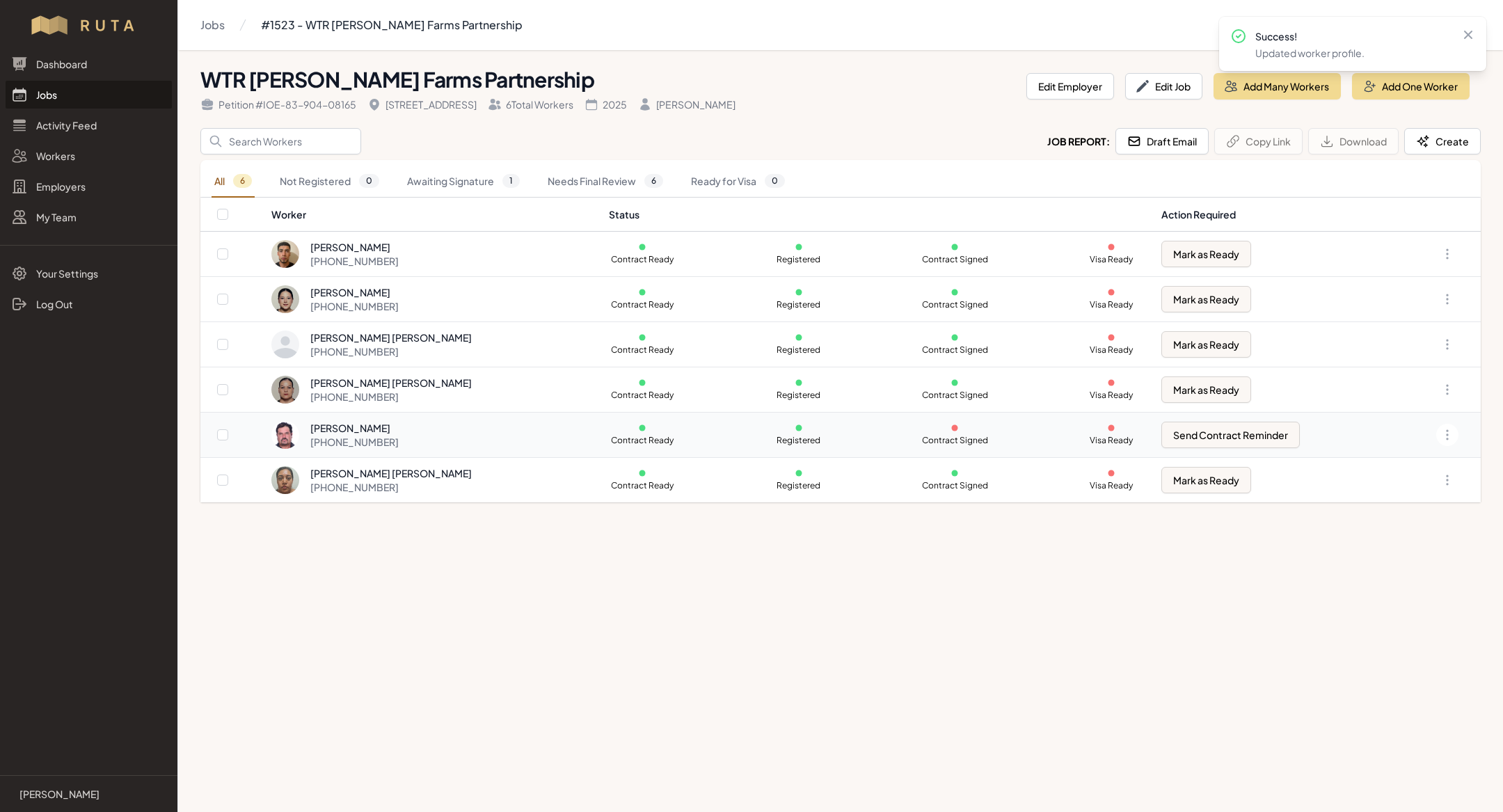
click at [364, 455] on td "[PERSON_NAME] [PHONE_NUMBER]" at bounding box center [435, 435] width 330 height 45
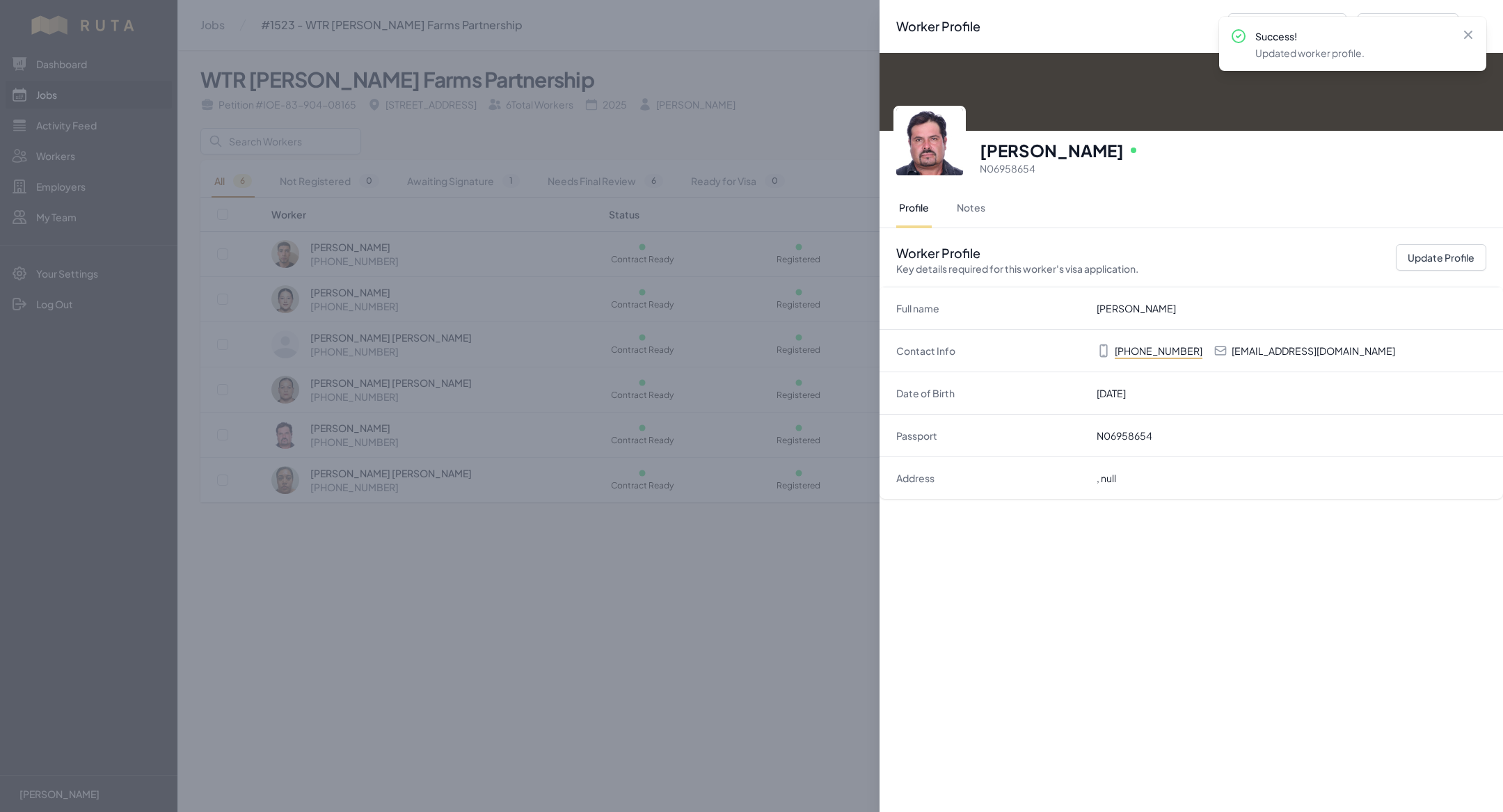
click at [417, 657] on div "Worker Profile Previous Worker Next Worker Close panel [PERSON_NAME][GEOGRAPHIC…" at bounding box center [752, 406] width 1503 height 812
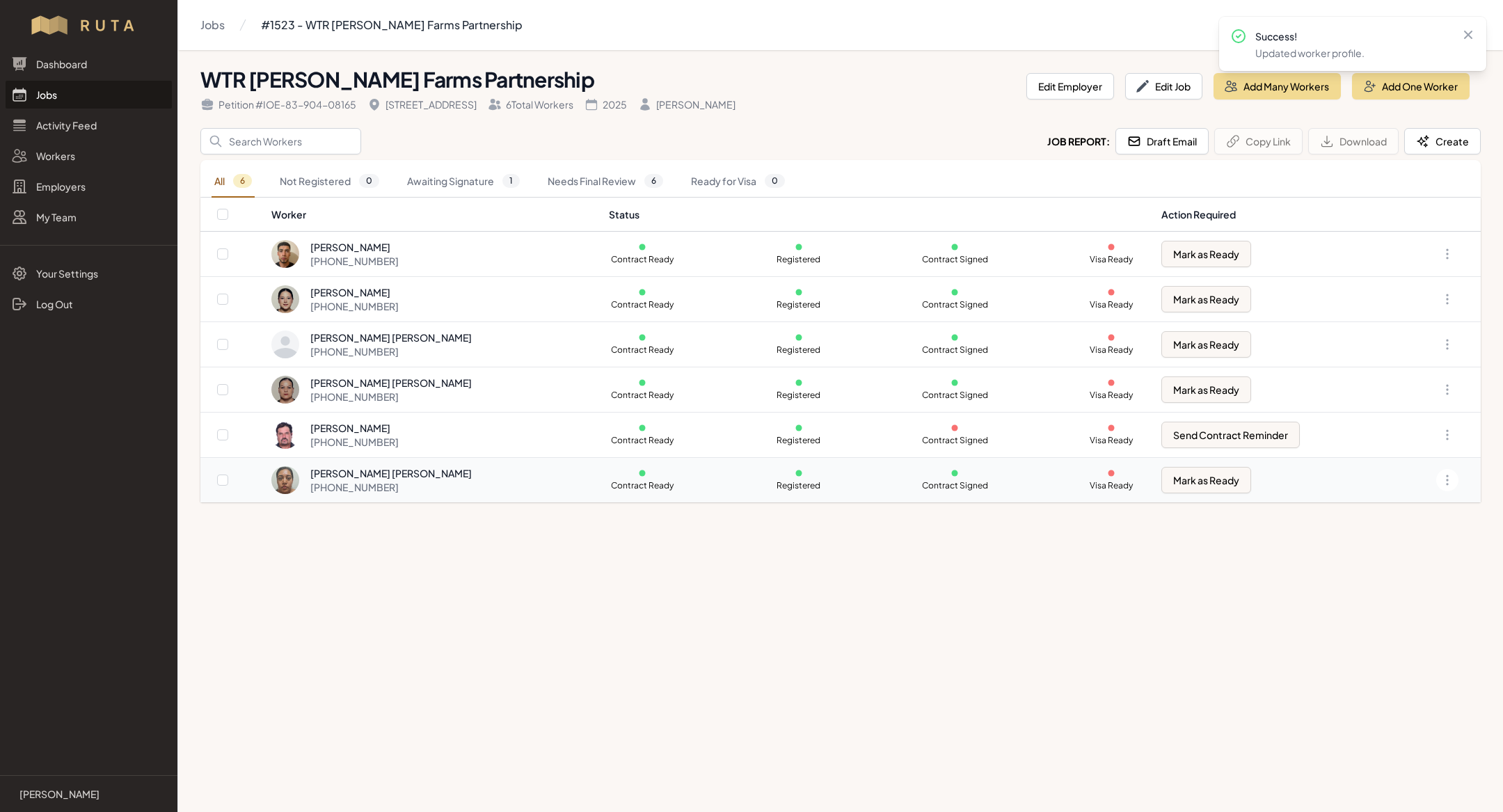
click at [367, 484] on div "[PHONE_NUMBER]" at bounding box center [391, 487] width 161 height 14
click at [110, 95] on link "Jobs" at bounding box center [88, 95] width 166 height 28
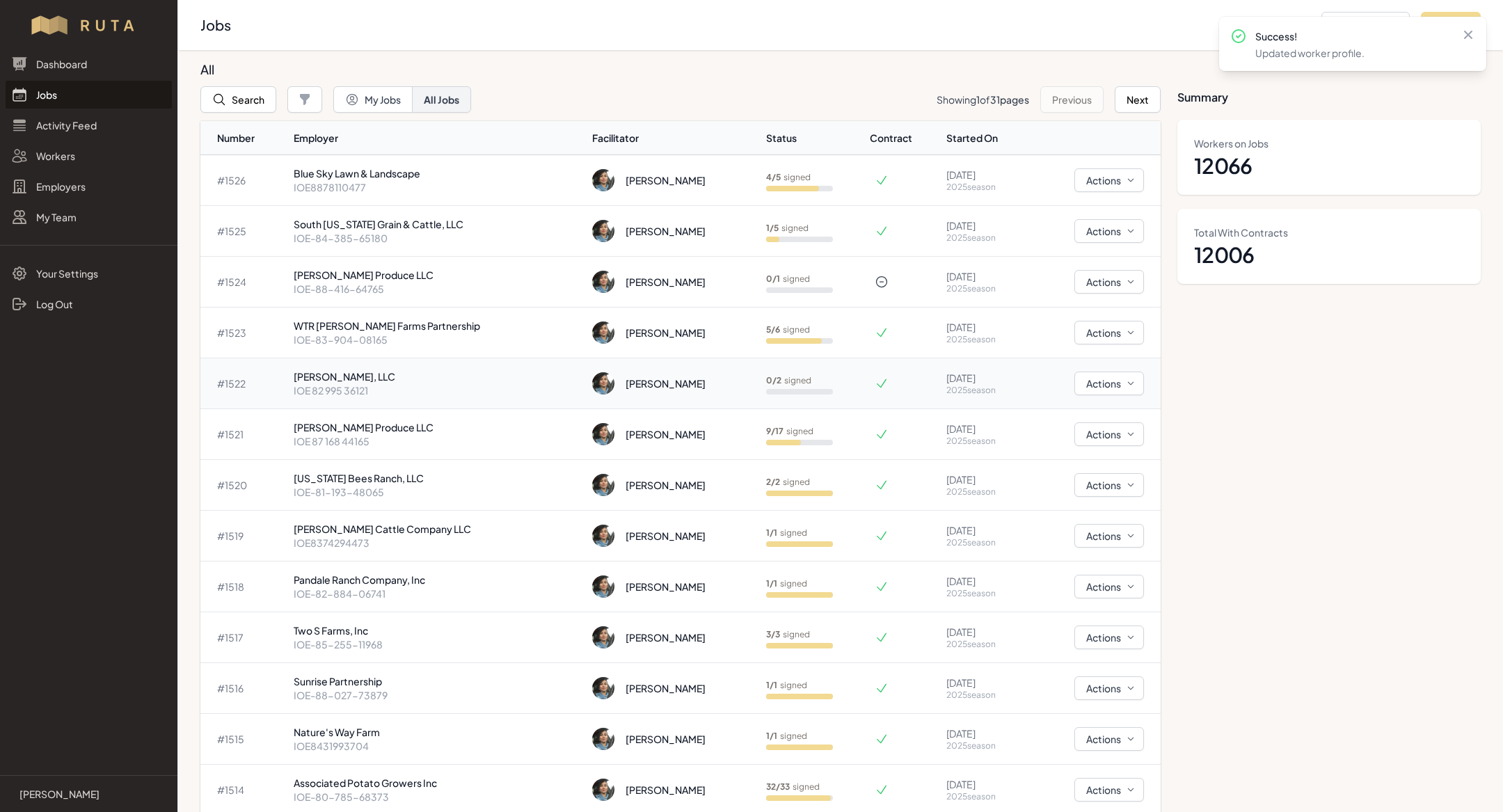
click at [446, 390] on p "IOE 82 995 36121" at bounding box center [437, 390] width 287 height 14
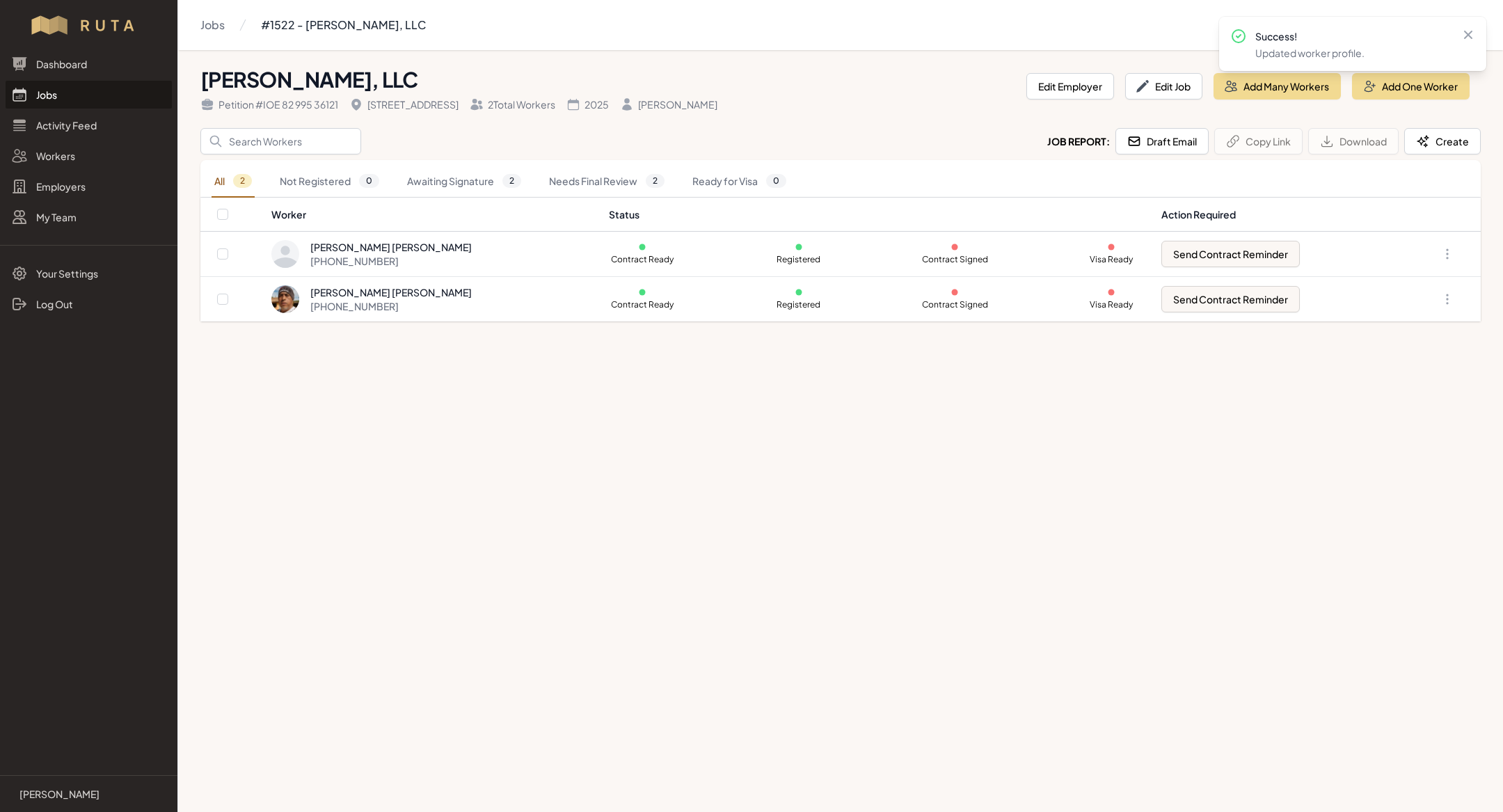
click at [72, 94] on link "Jobs" at bounding box center [88, 95] width 166 height 28
